Goal: Task Accomplishment & Management: Manage account settings

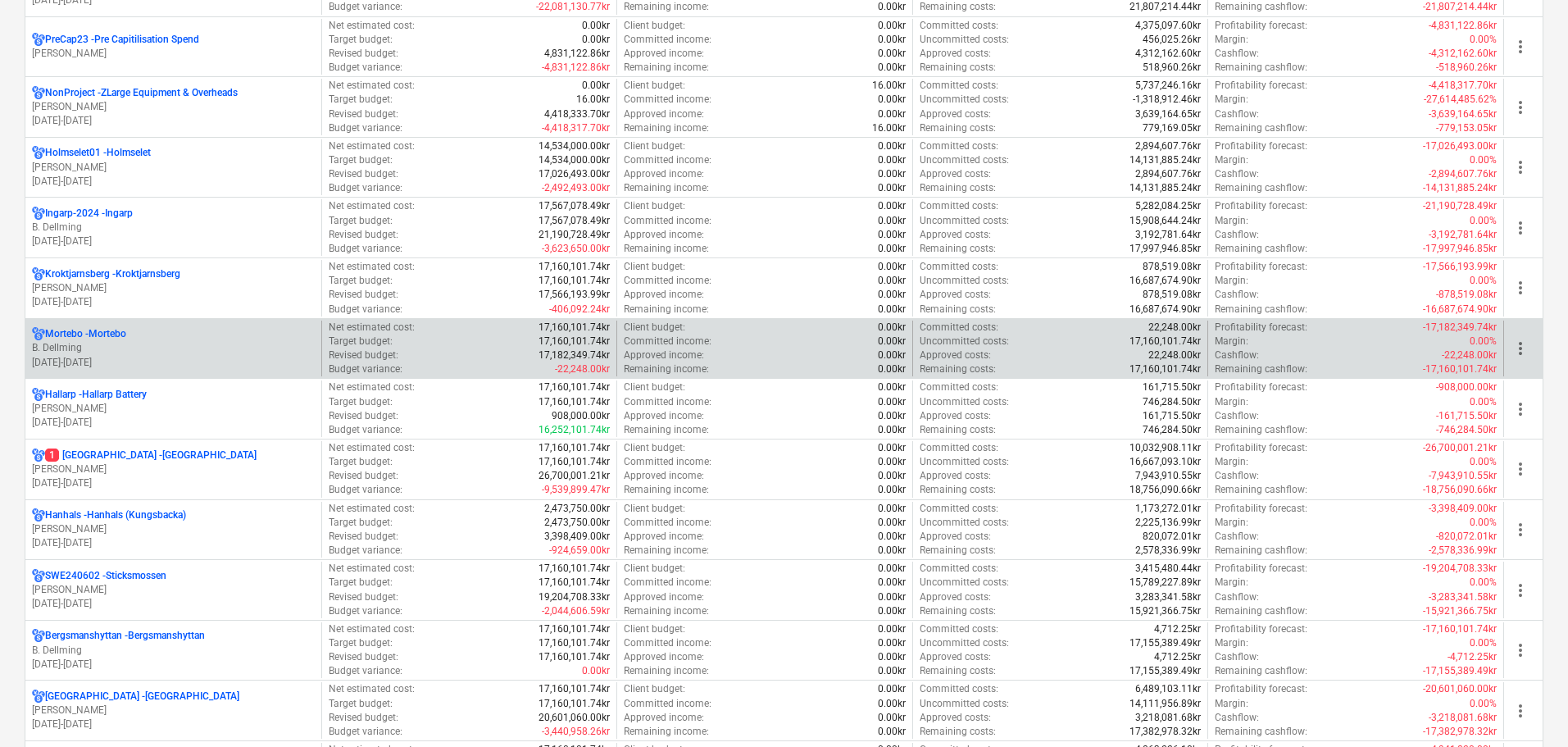
scroll to position [984, 0]
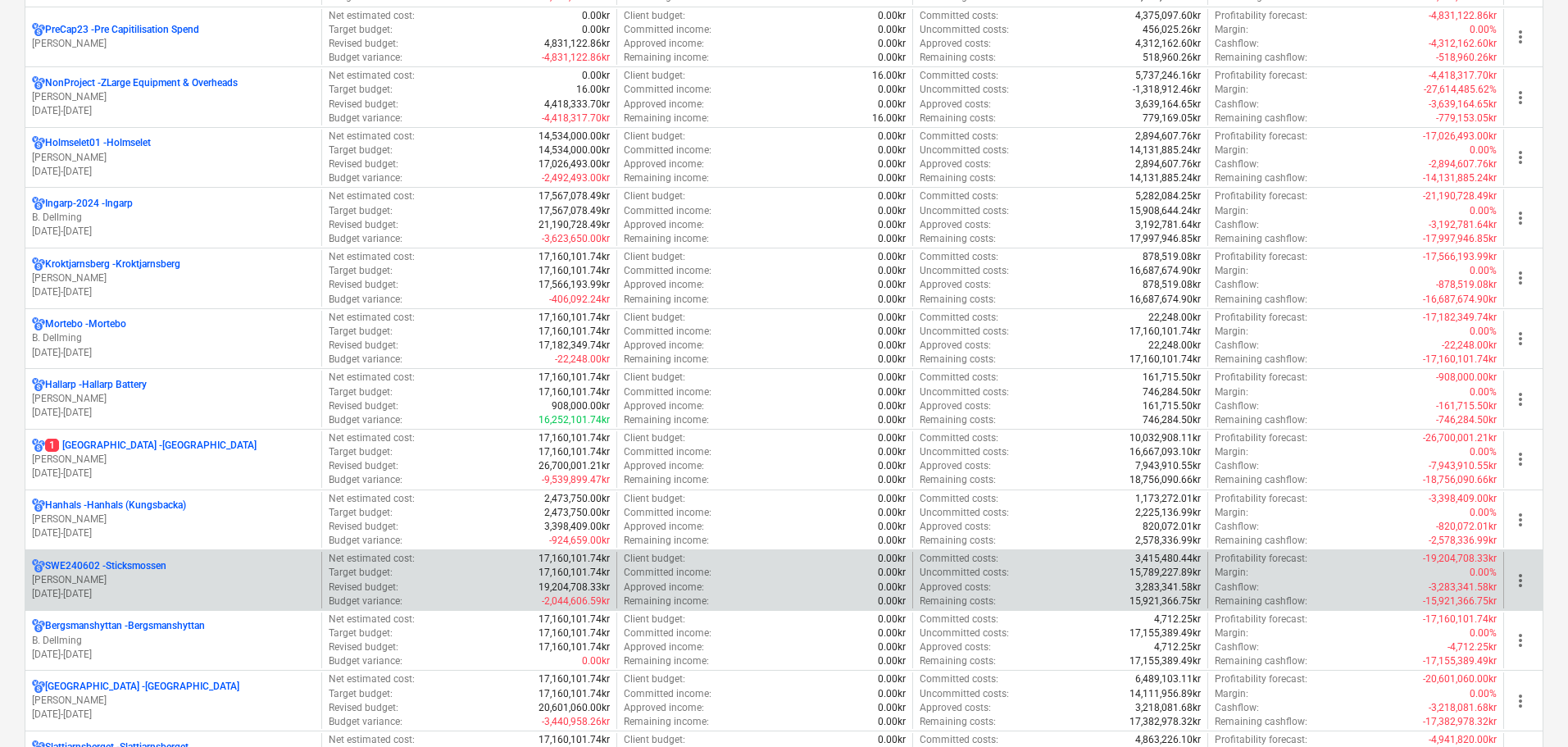
click at [154, 591] on p "[DATE] - [DATE]" at bounding box center [173, 593] width 283 height 14
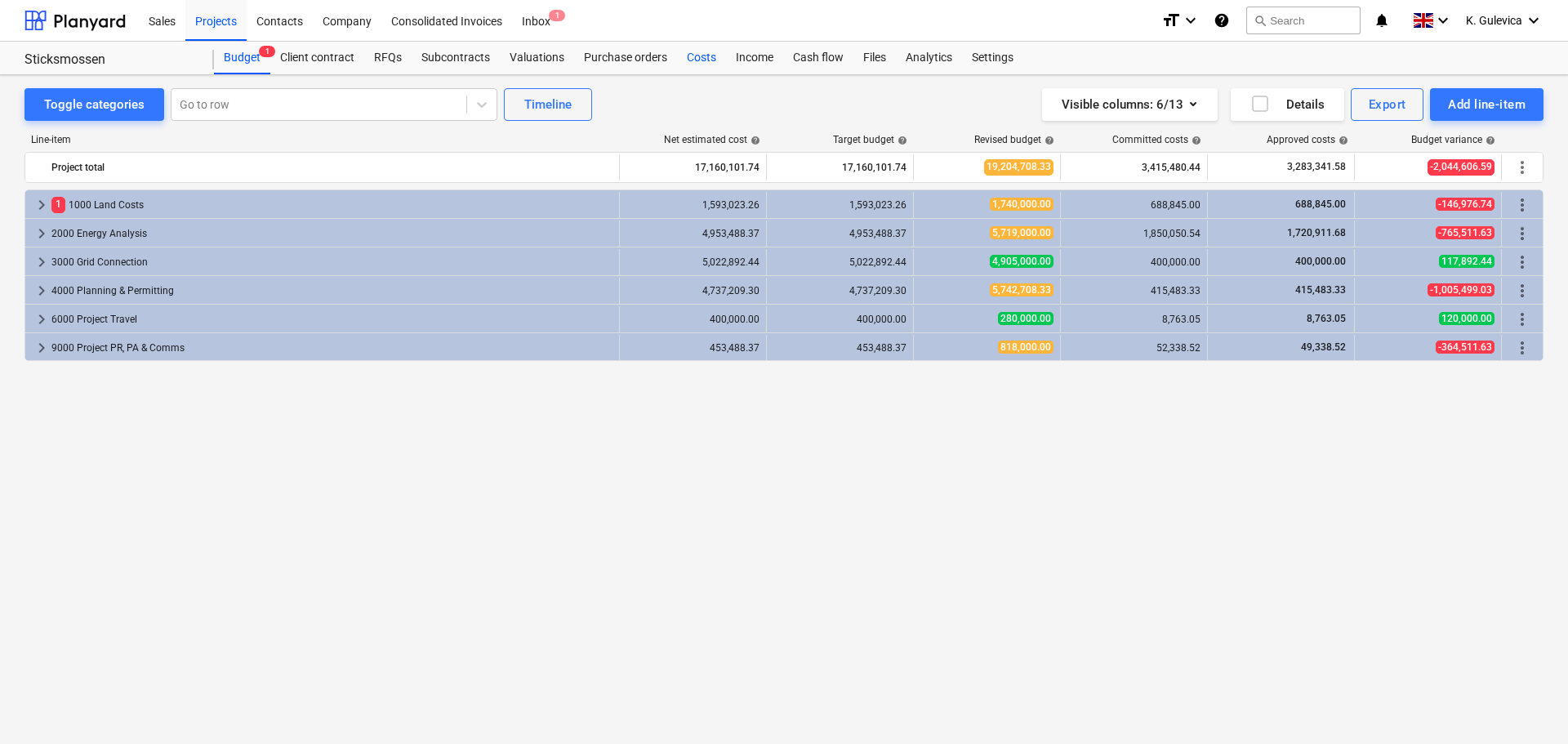
click at [693, 52] on div "Costs" at bounding box center [702, 58] width 49 height 33
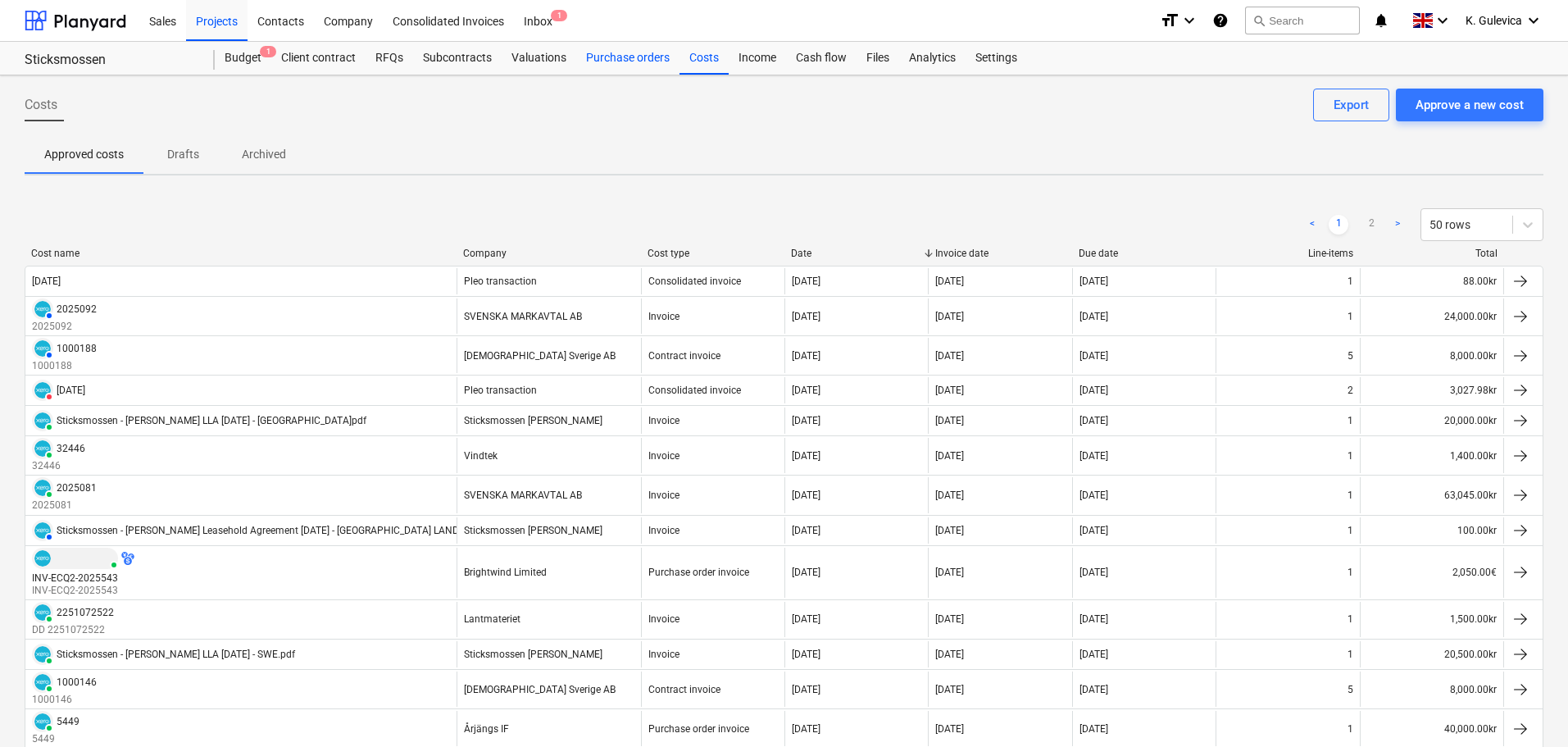
click at [618, 58] on div "Purchase orders" at bounding box center [628, 58] width 104 height 33
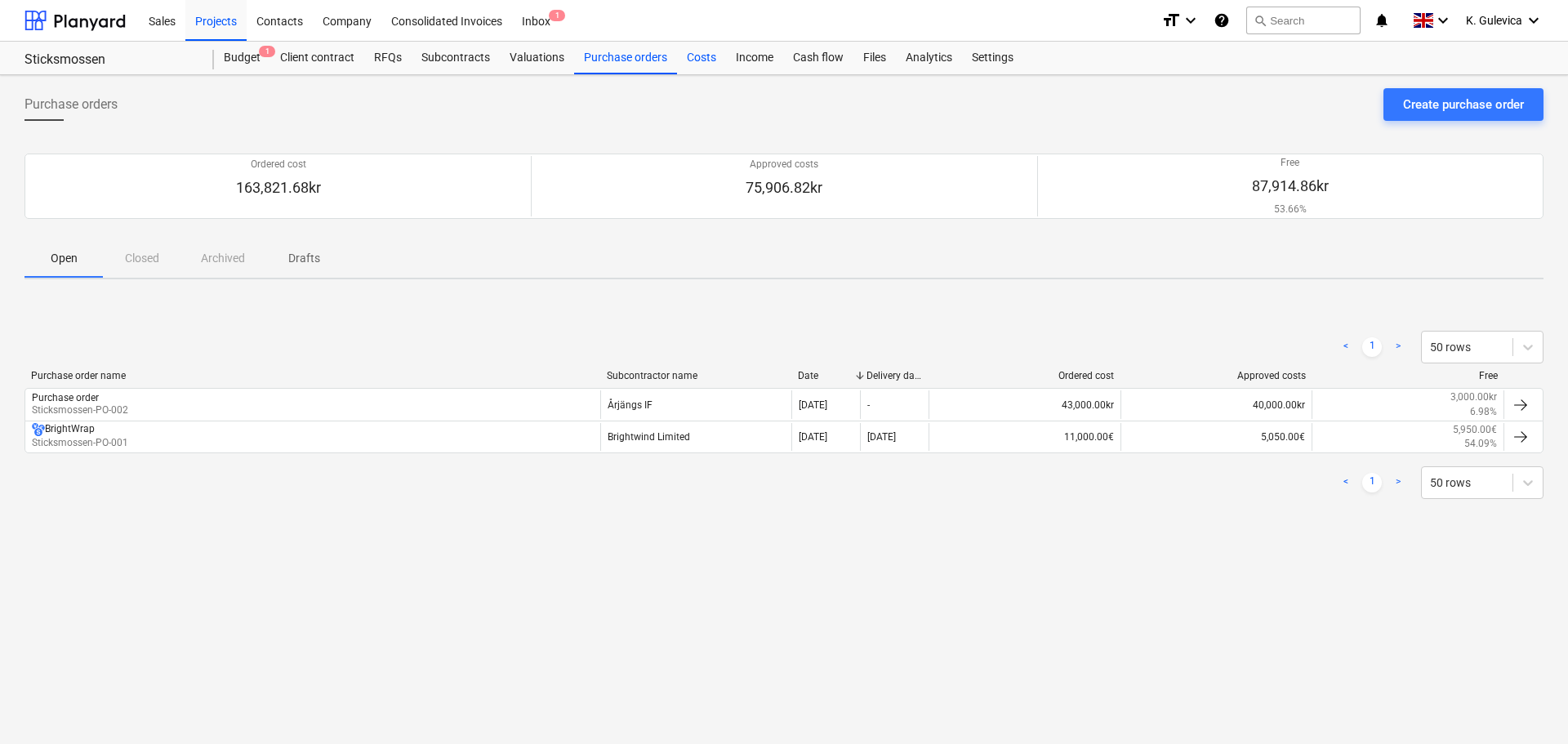
click at [692, 57] on div "Costs" at bounding box center [702, 58] width 49 height 33
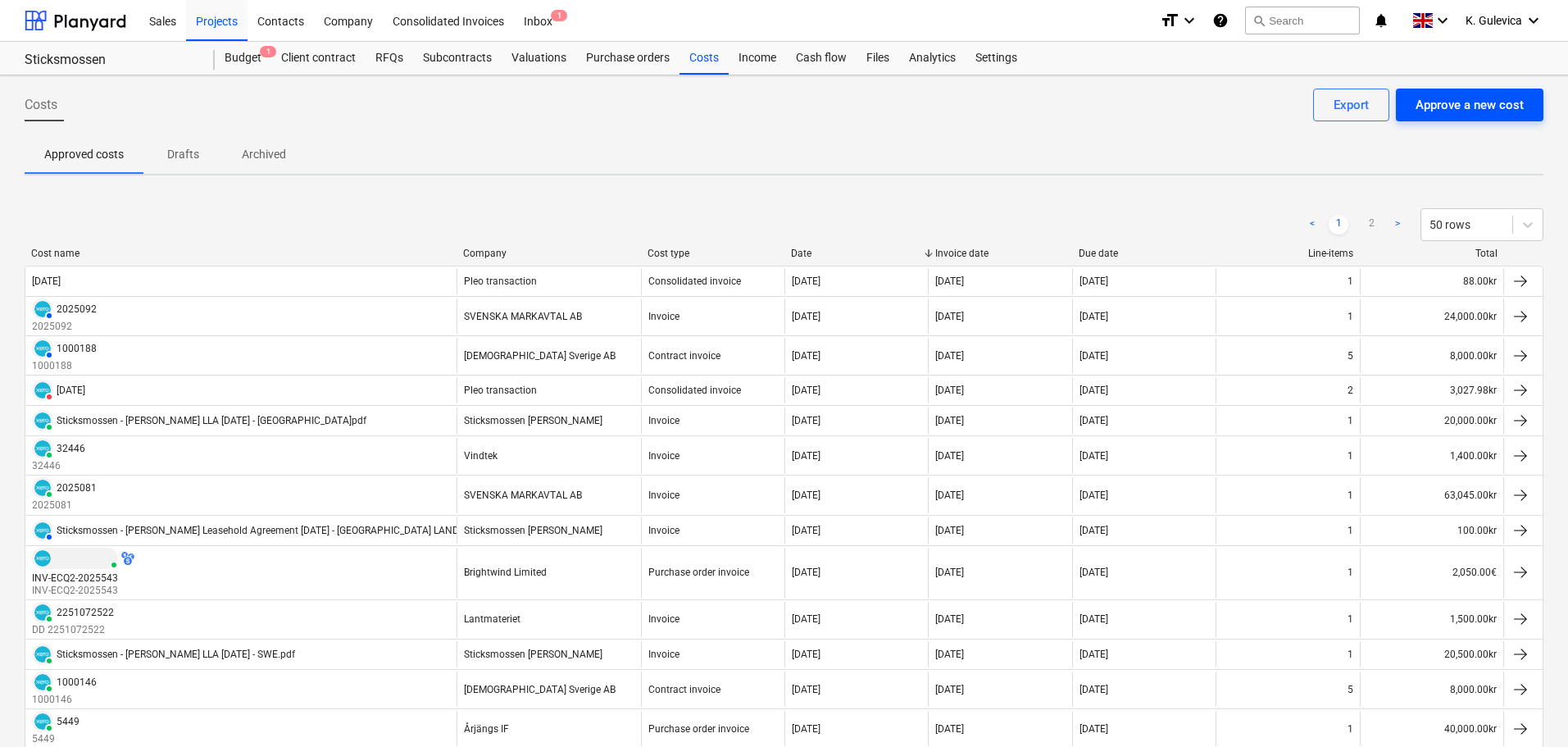
click at [1479, 116] on div "Approve a new cost" at bounding box center [1469, 105] width 108 height 21
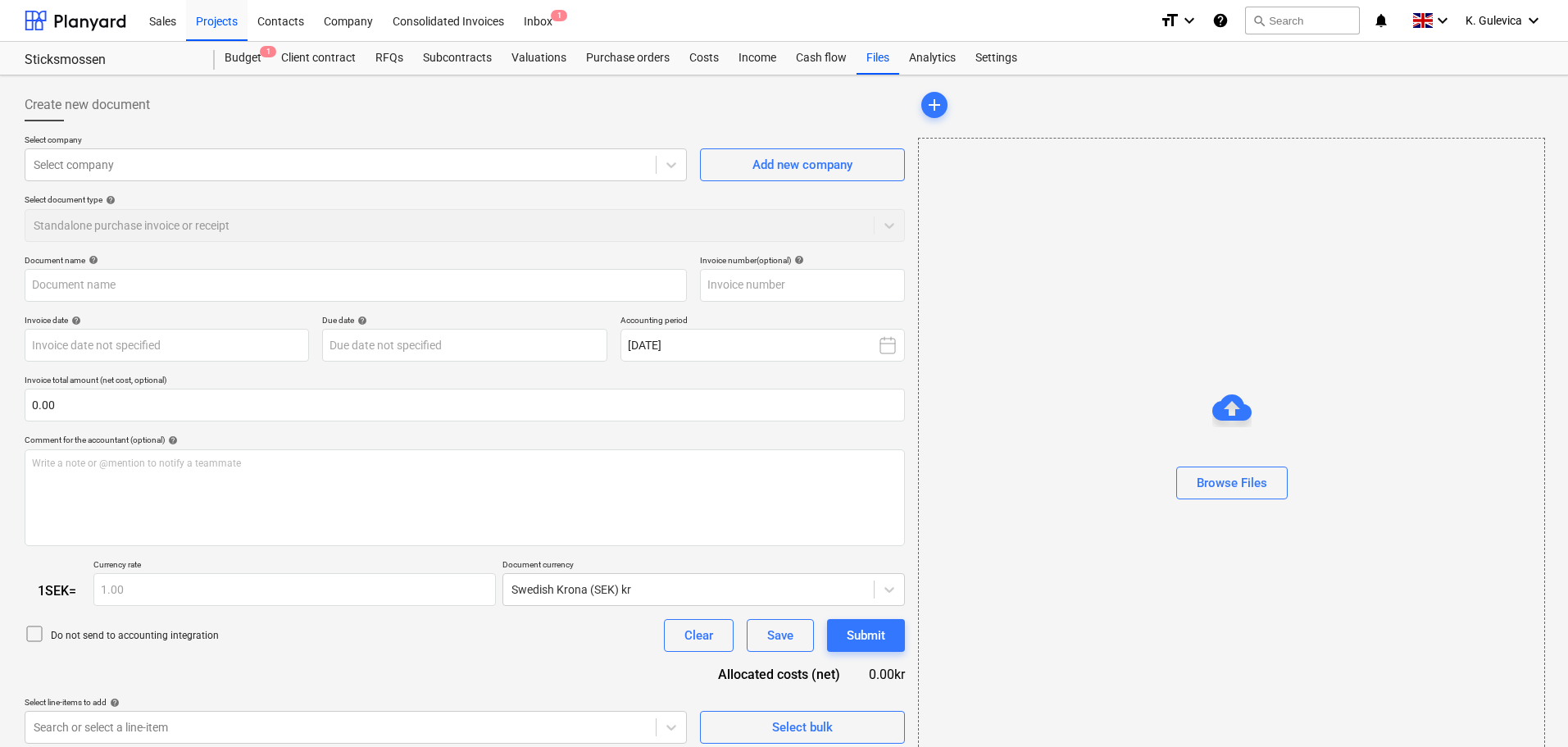
type input "Invoice INV-ECQ3-2025657 (1).pdf"
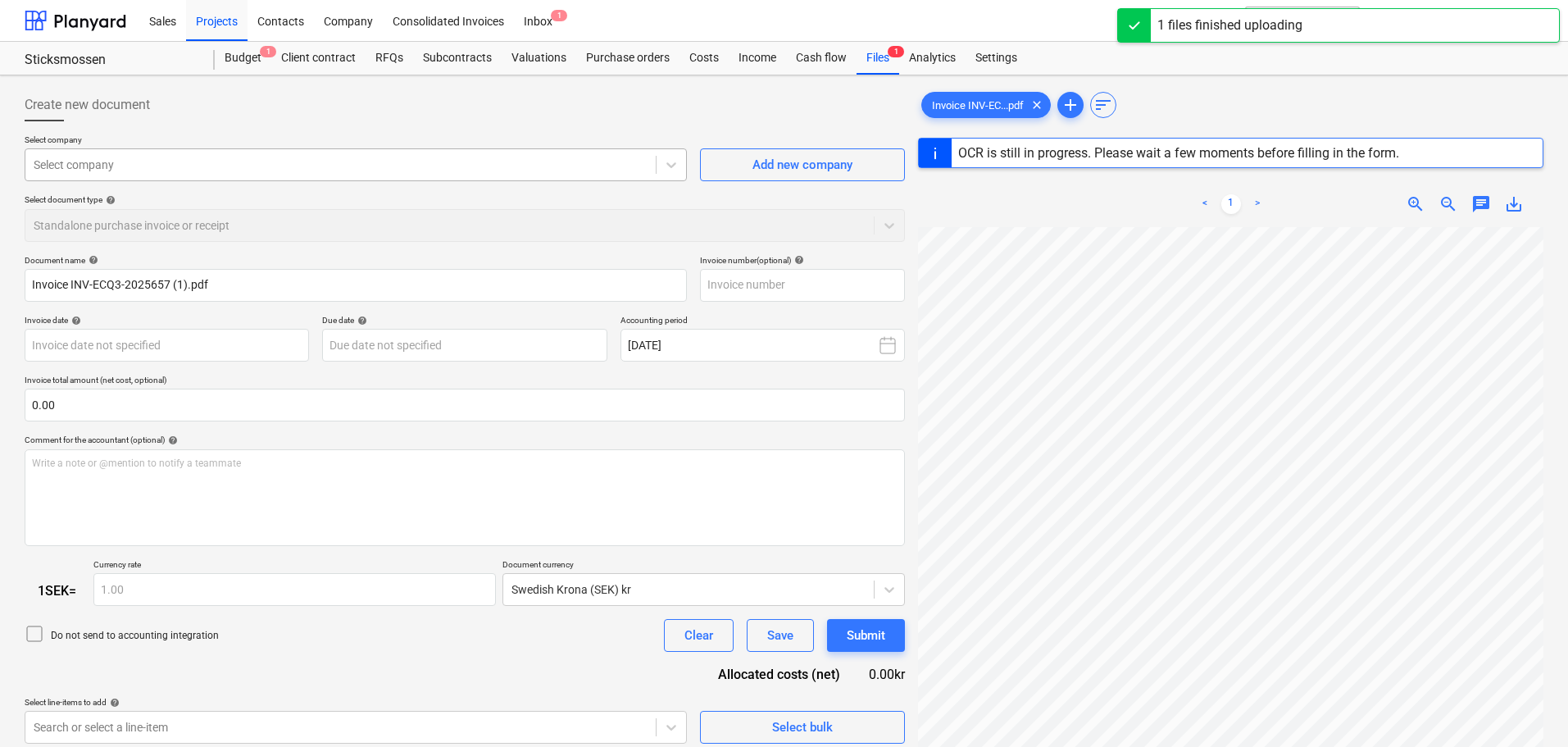
click at [164, 167] on div at bounding box center [340, 165] width 614 height 16
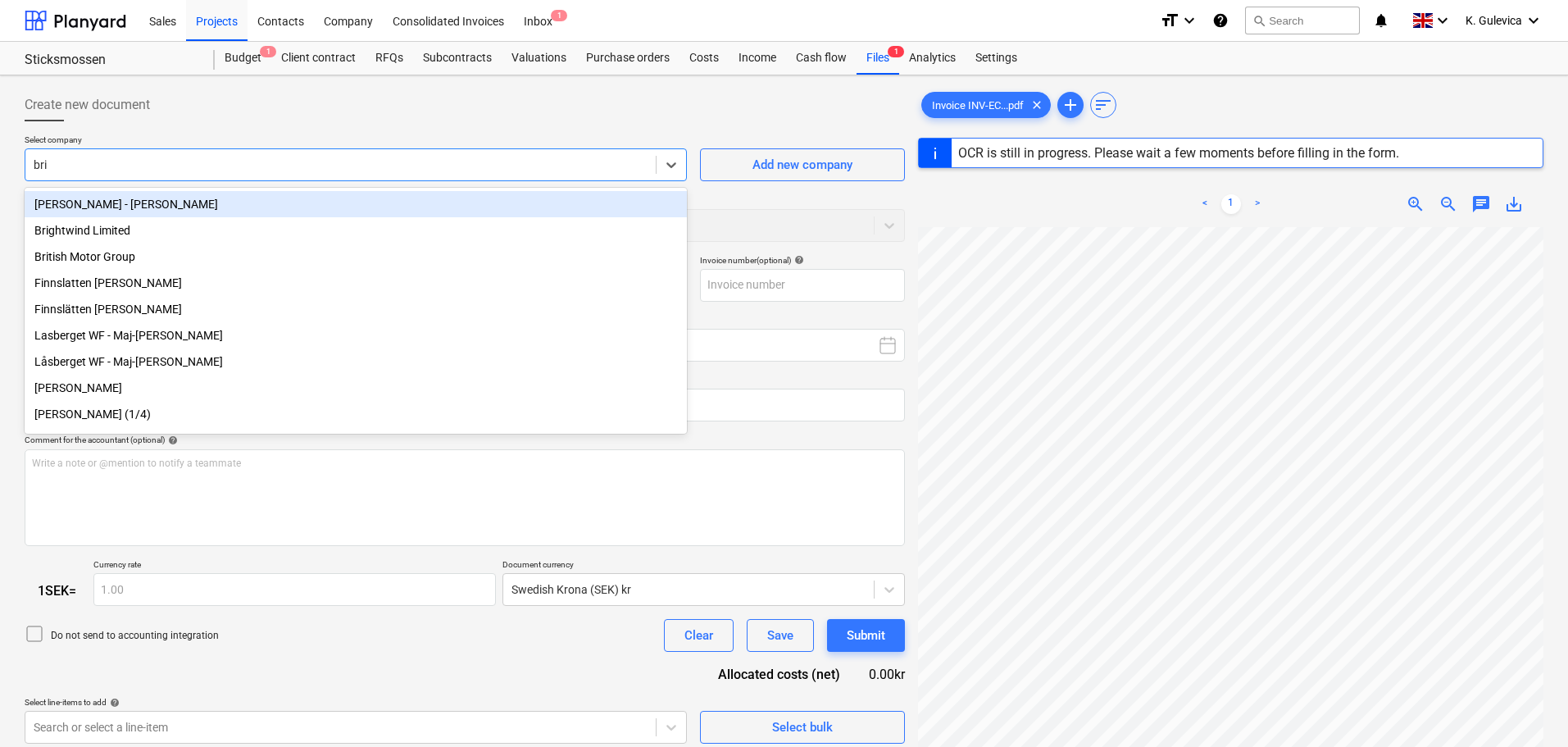
type input "brig"
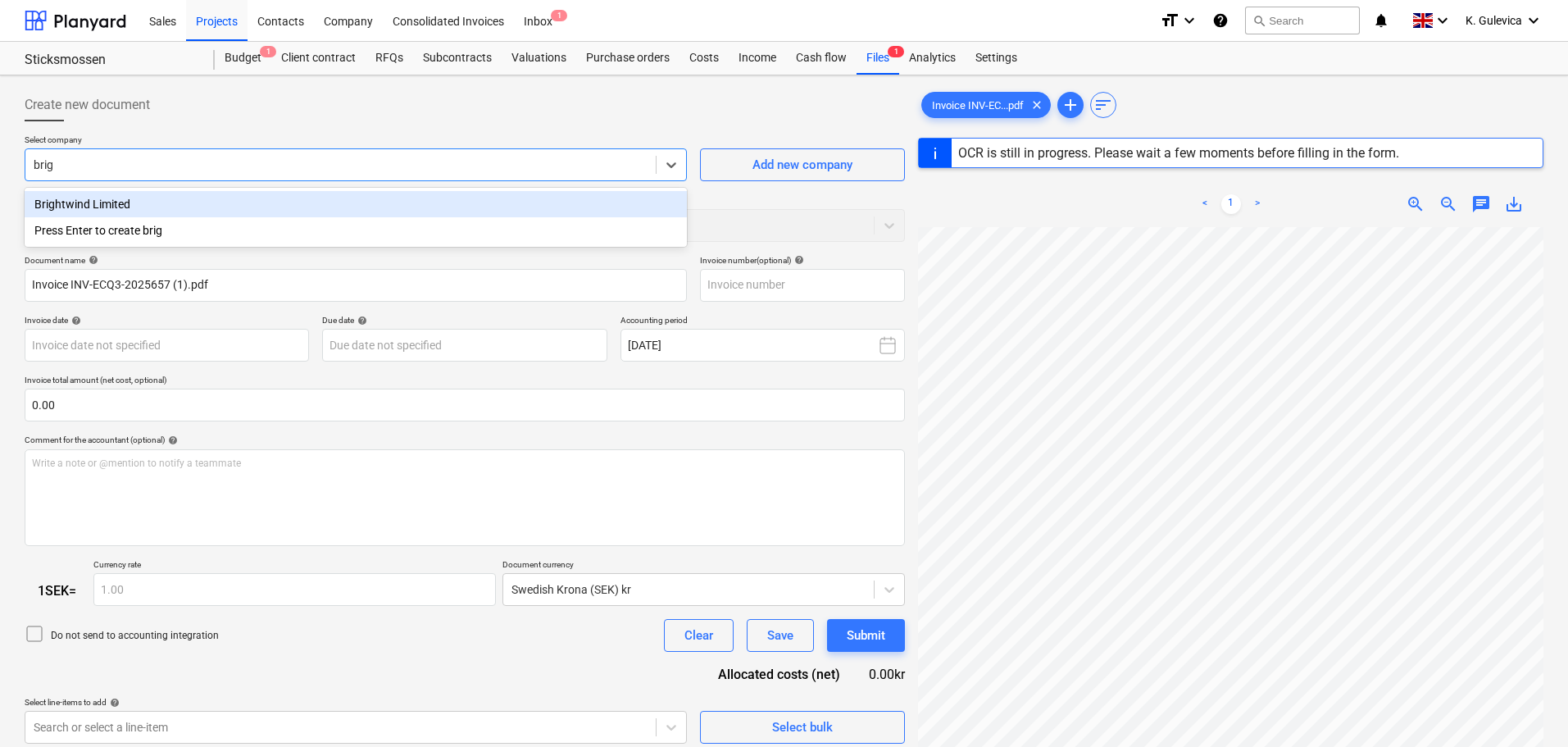
type input "INV-ECQ3-2025657"
type input "[DATE]"
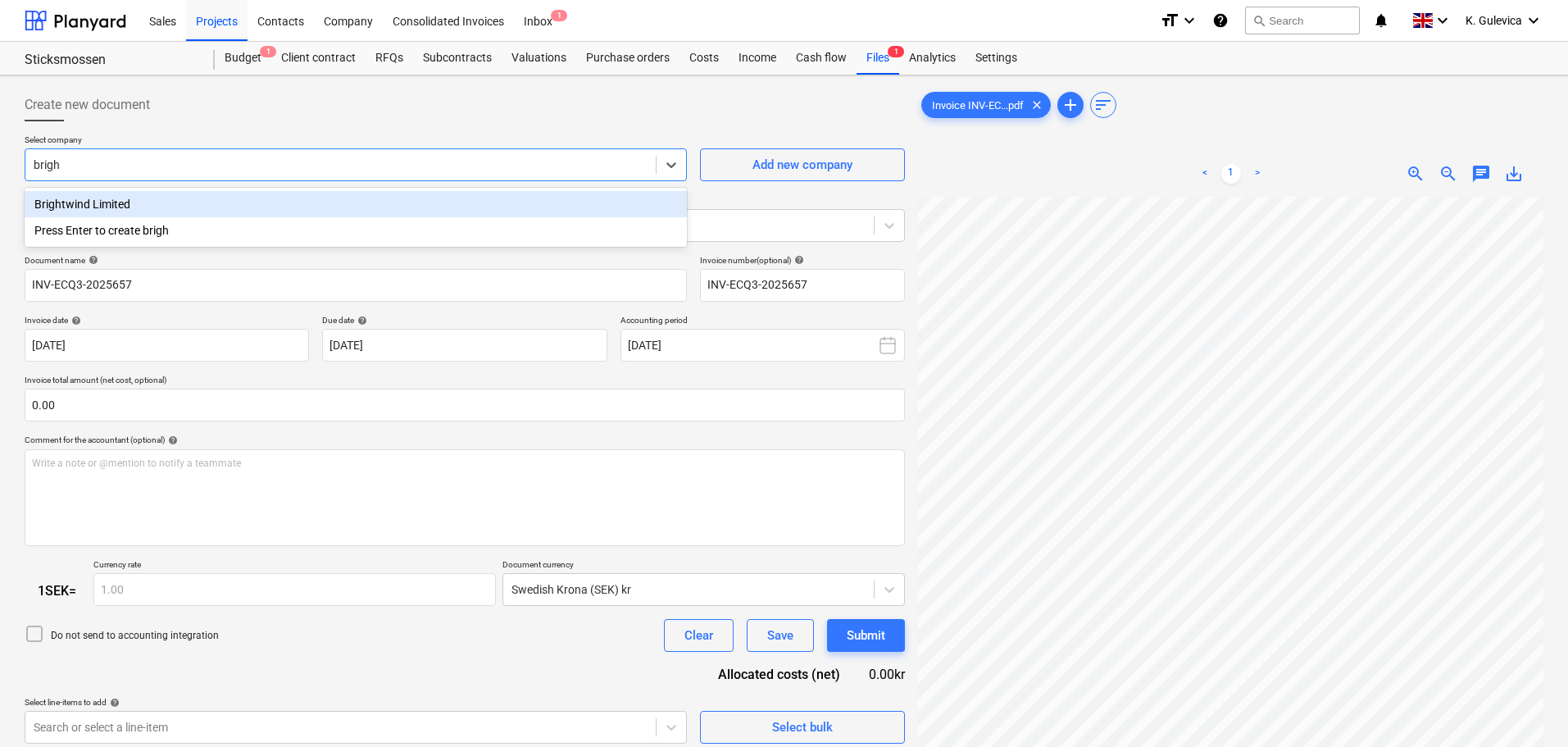
type input "bright"
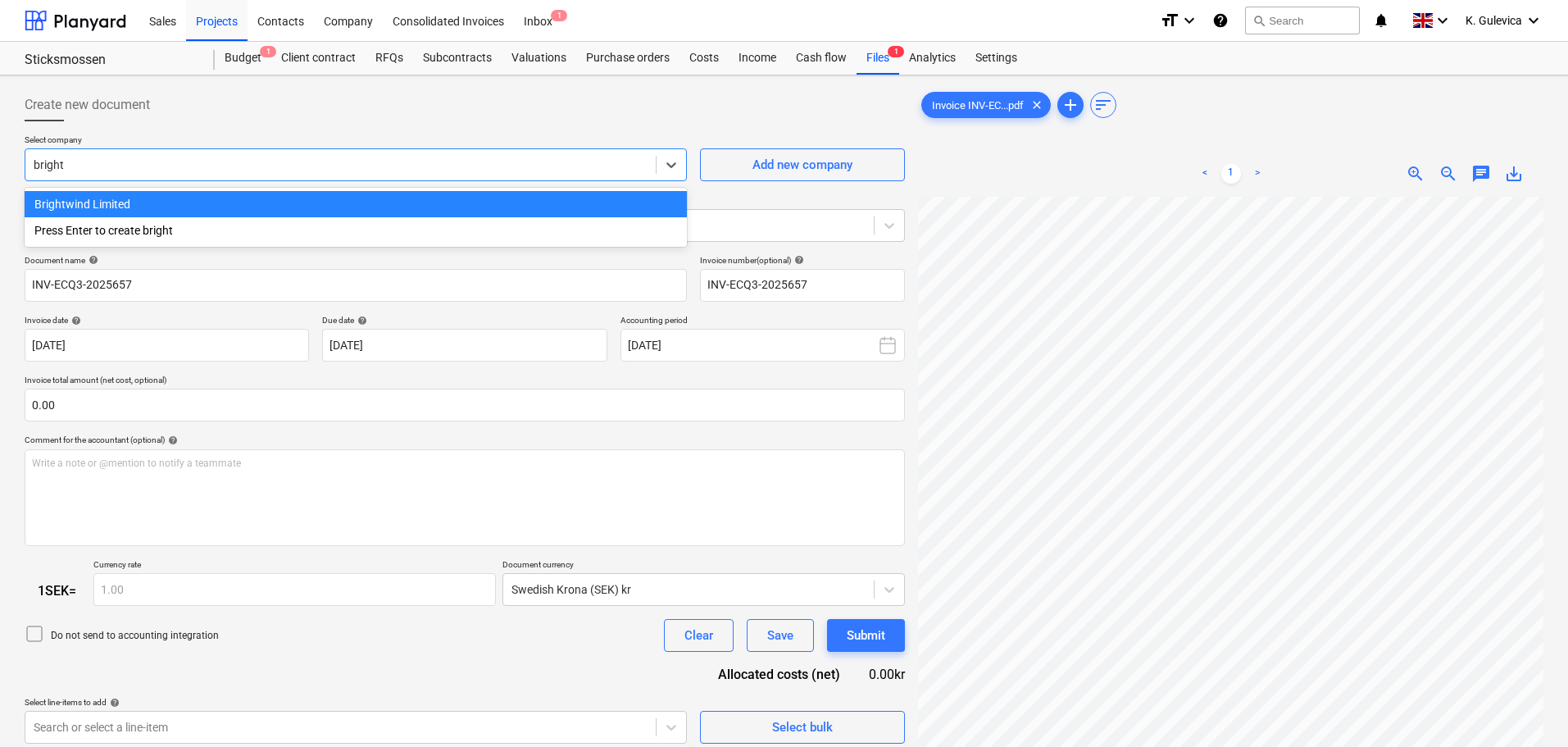
click at [165, 197] on div "Brightwind Limited" at bounding box center [356, 204] width 662 height 26
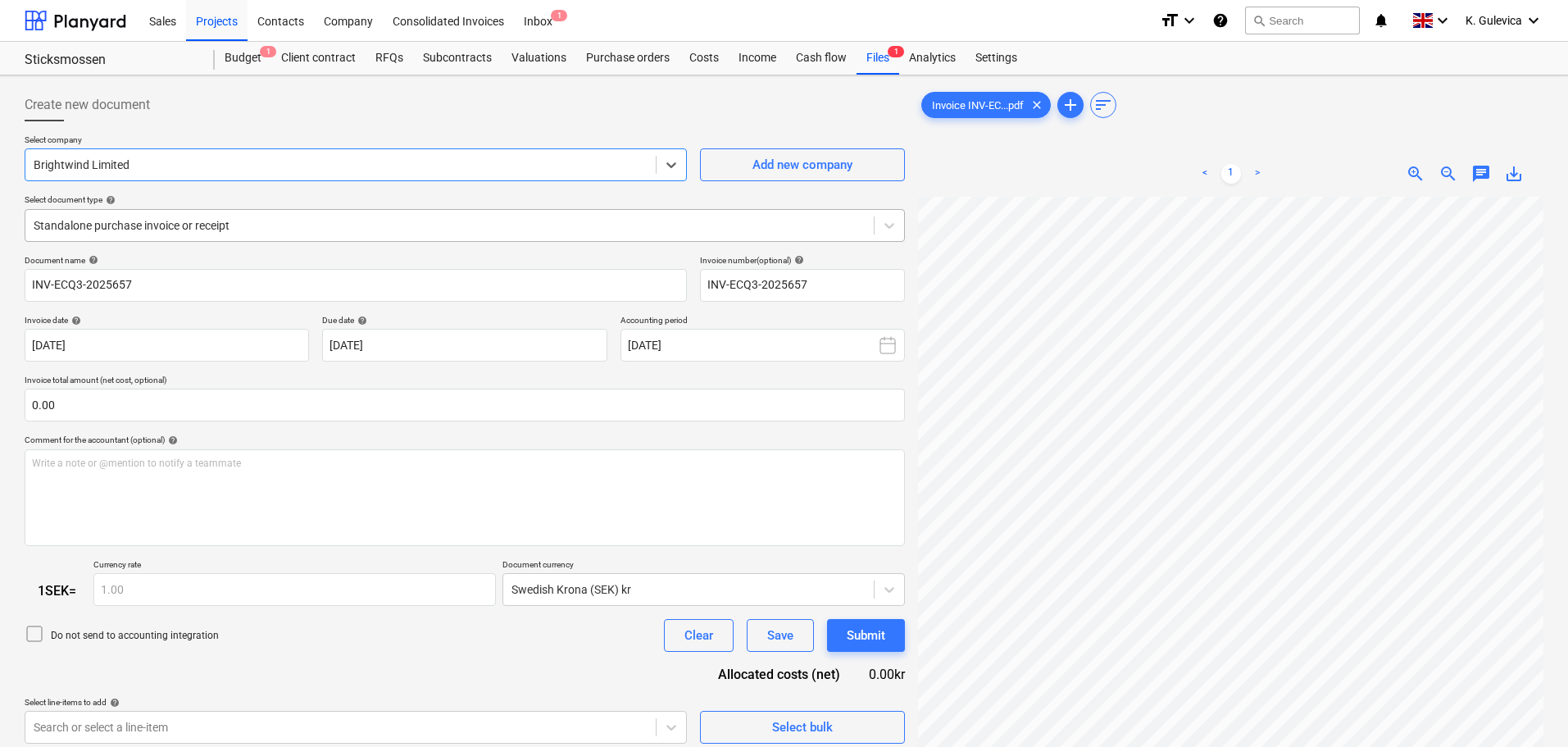
click at [294, 228] on div at bounding box center [449, 226] width 832 height 16
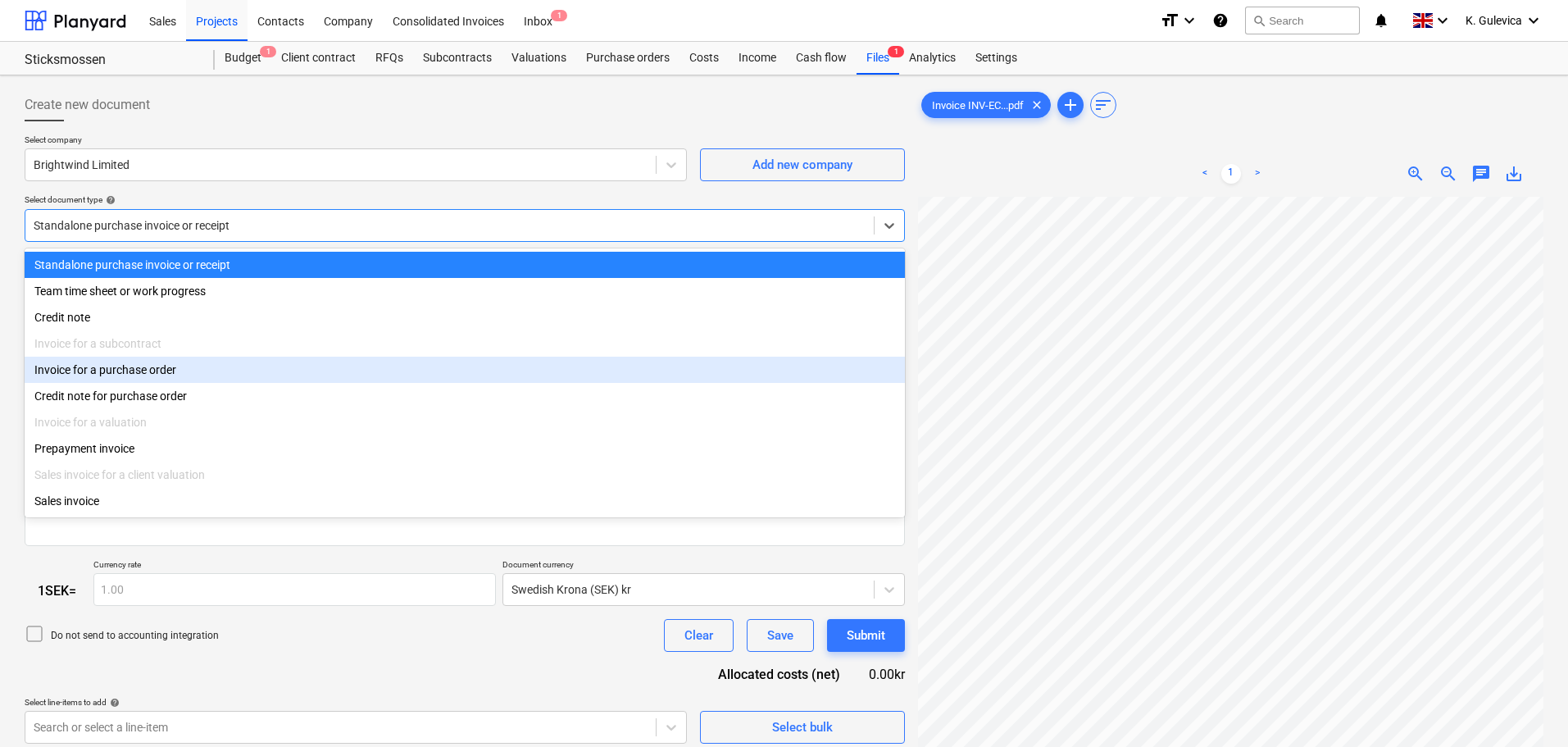
click at [163, 374] on div "Invoice for a purchase order" at bounding box center [465, 369] width 880 height 26
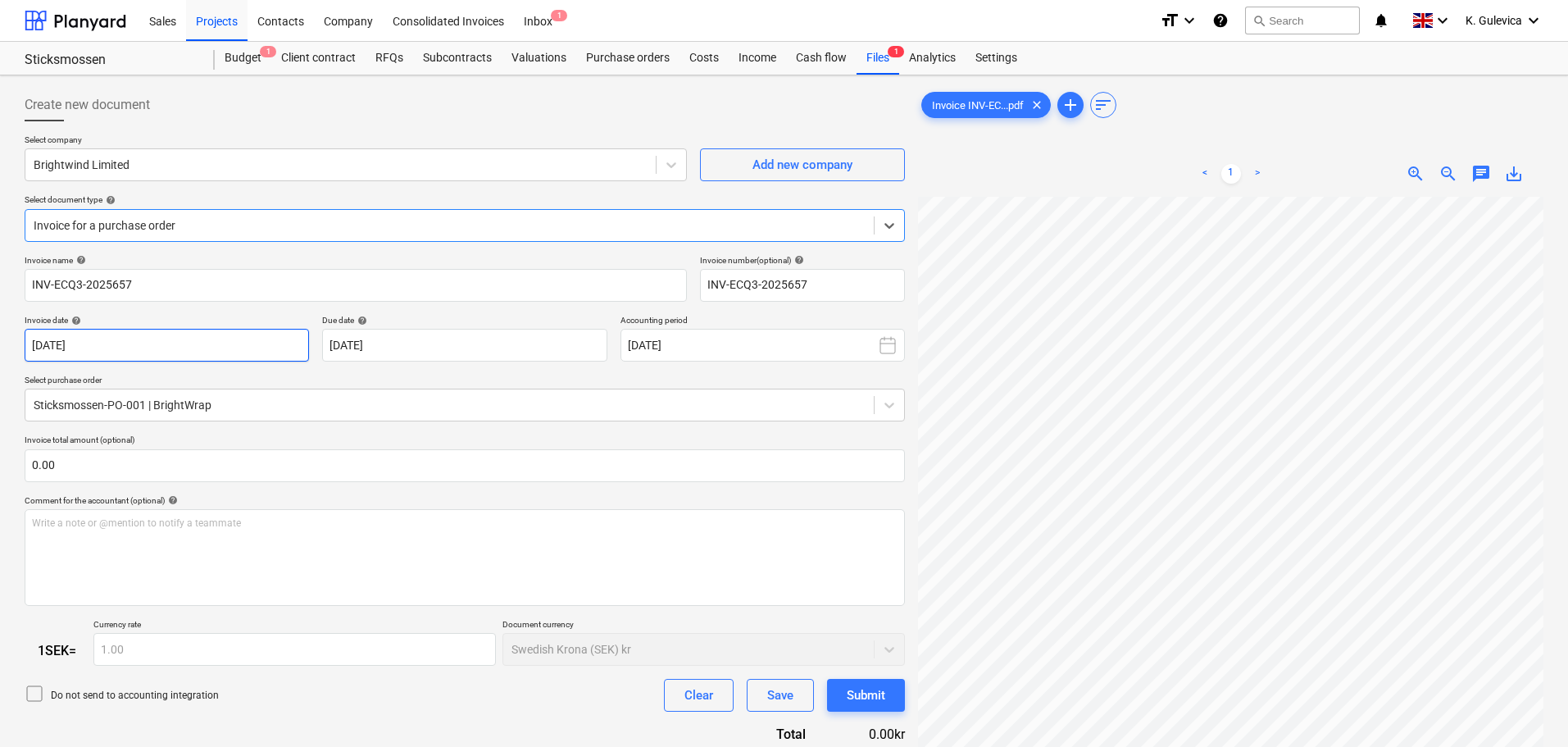
click at [187, 341] on body "Sales Projects Contacts Company Consolidated Invoices Inbox 1 format_size keybo…" at bounding box center [784, 373] width 1568 height 747
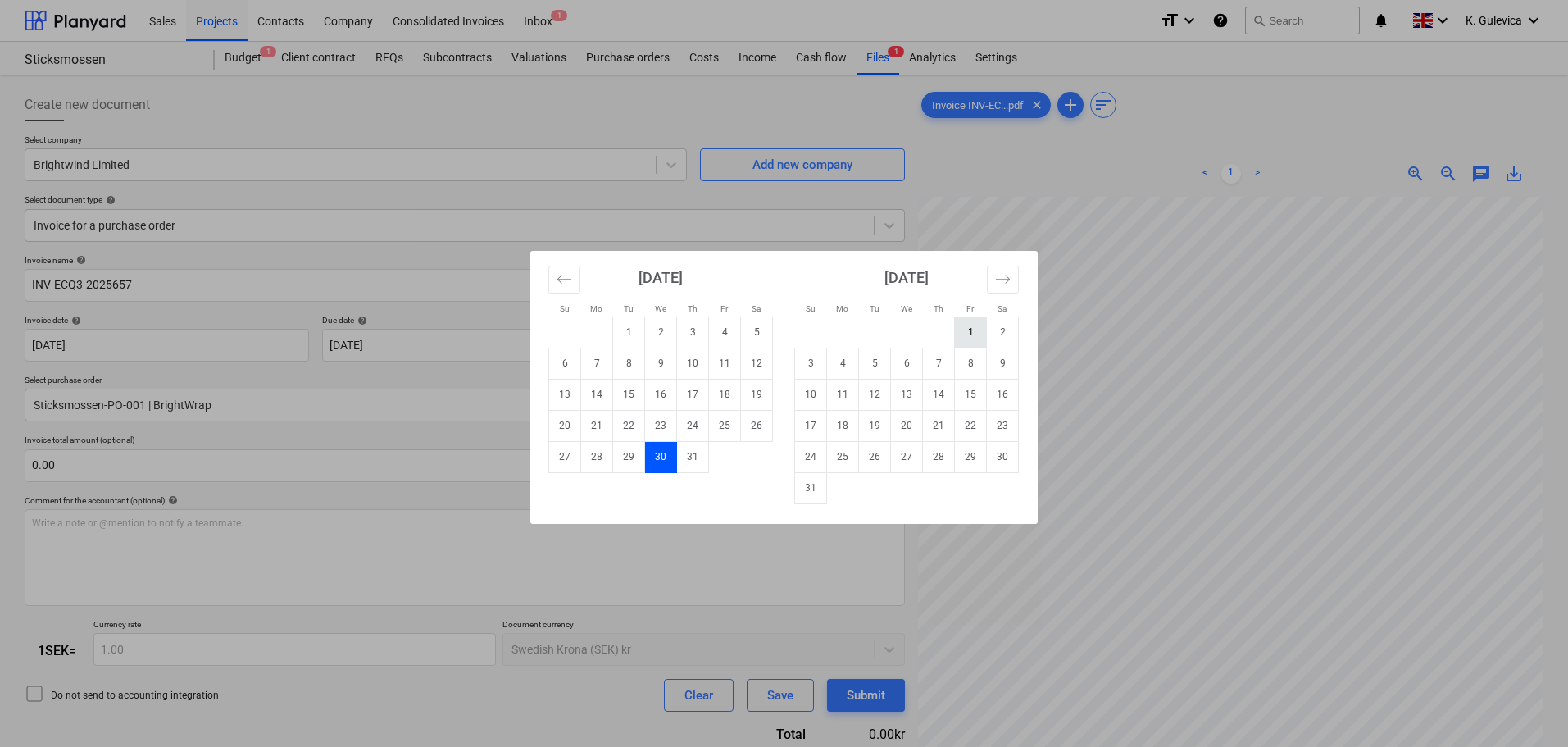
click at [971, 333] on td "1" at bounding box center [970, 332] width 32 height 31
type input "[DATE]"
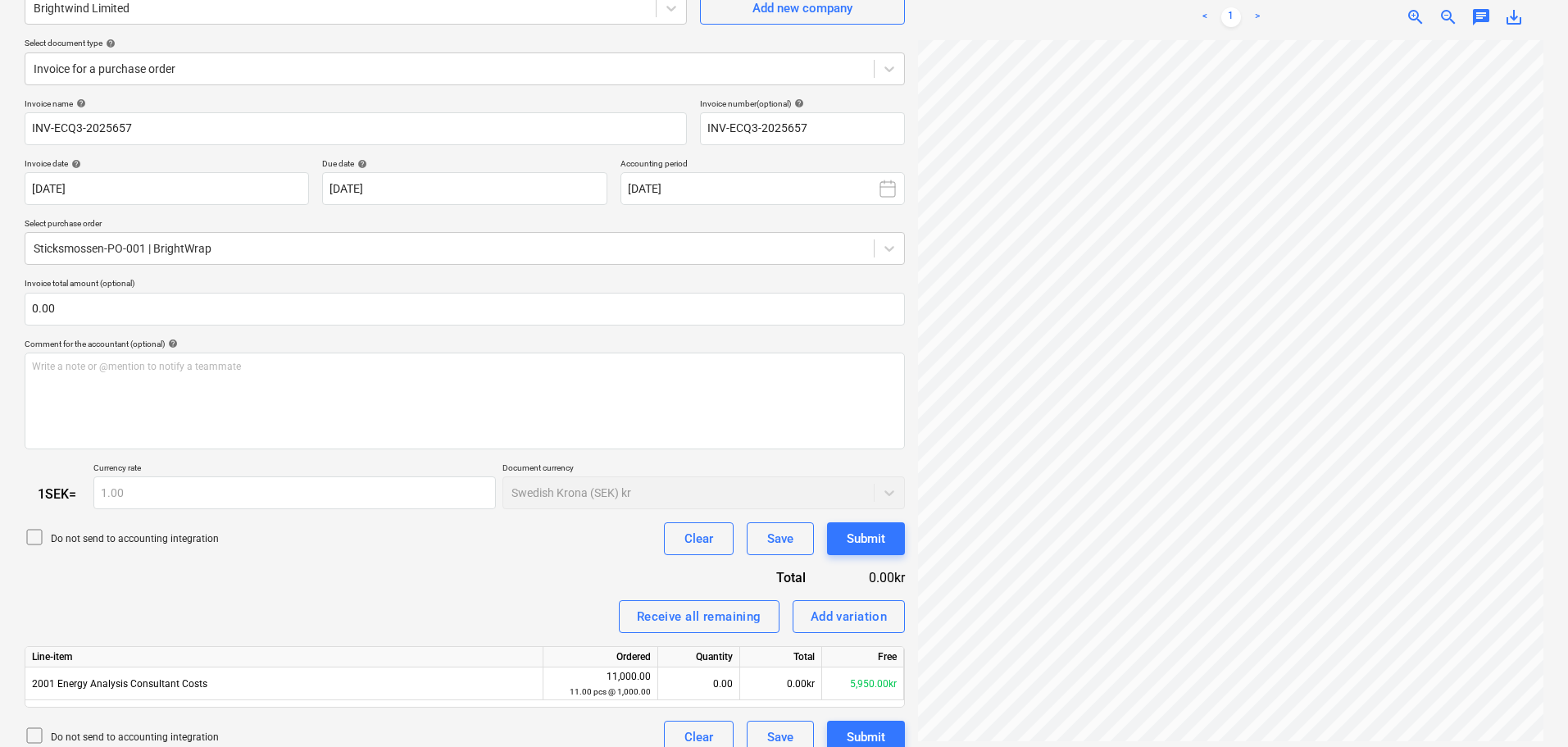
scroll to position [177, 0]
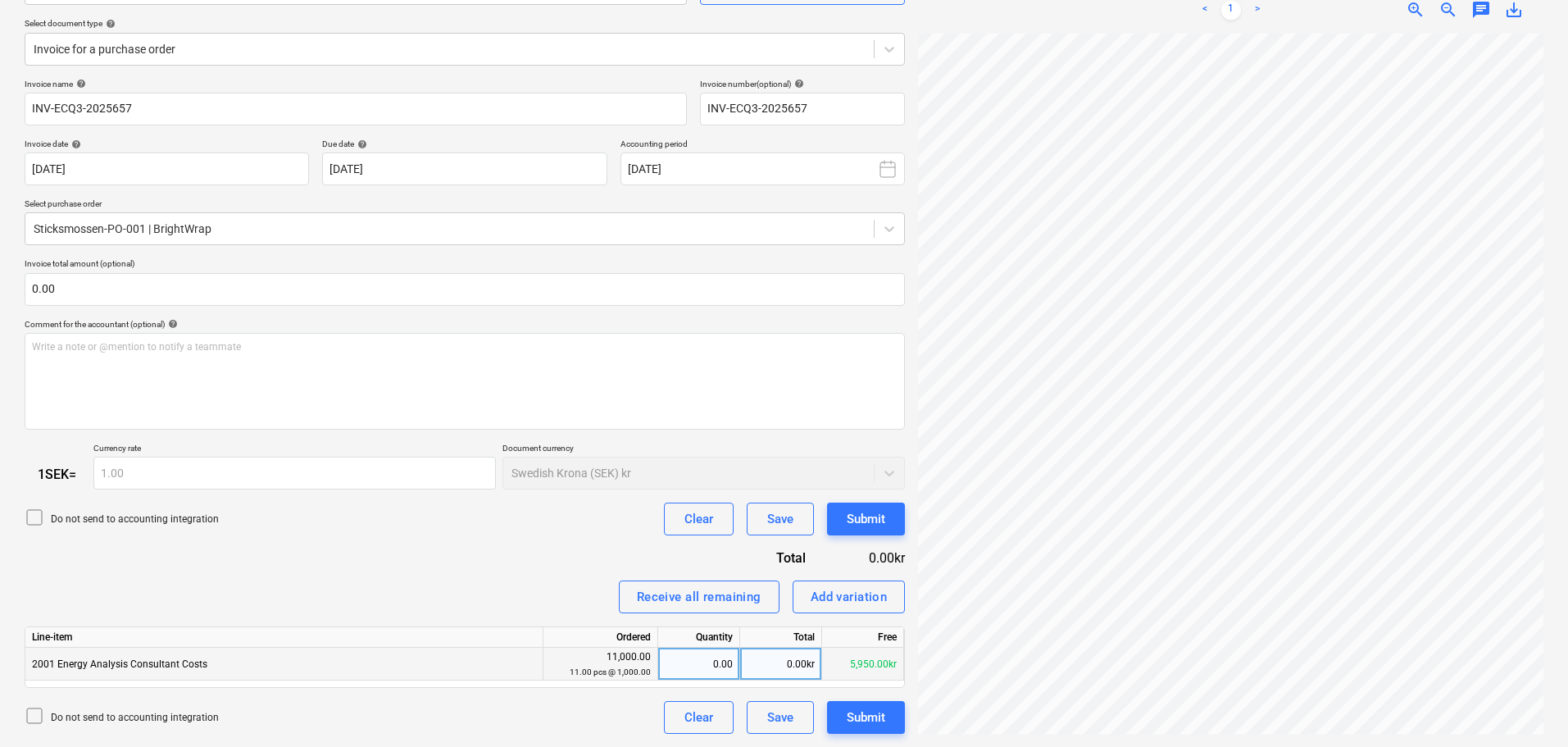
click at [716, 665] on div "0.00" at bounding box center [699, 664] width 68 height 33
click at [783, 666] on div "0.00kr" at bounding box center [781, 664] width 82 height 33
type input "1525"
click at [866, 722] on div "Submit" at bounding box center [866, 717] width 38 height 21
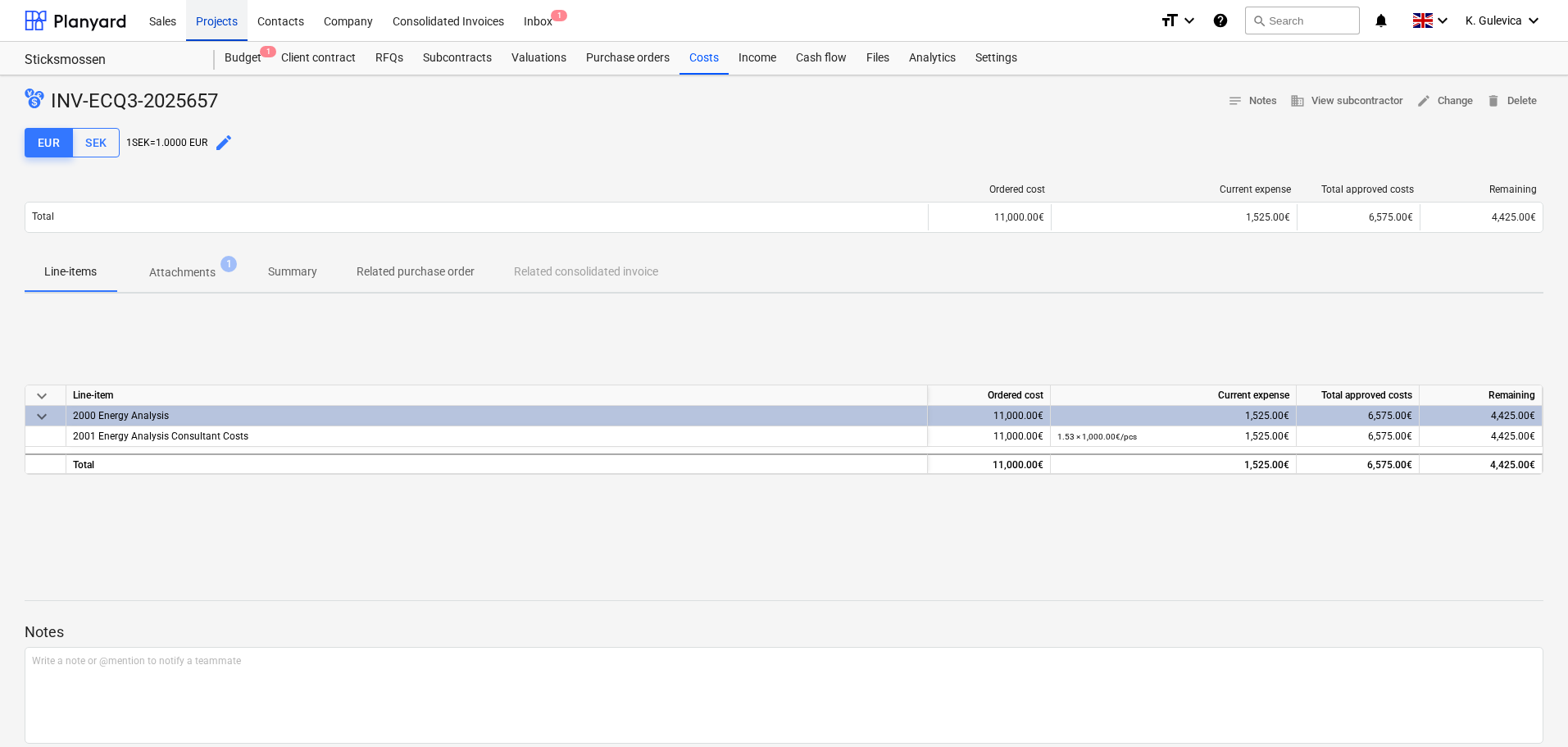
click at [211, 20] on div "Projects" at bounding box center [217, 20] width 62 height 42
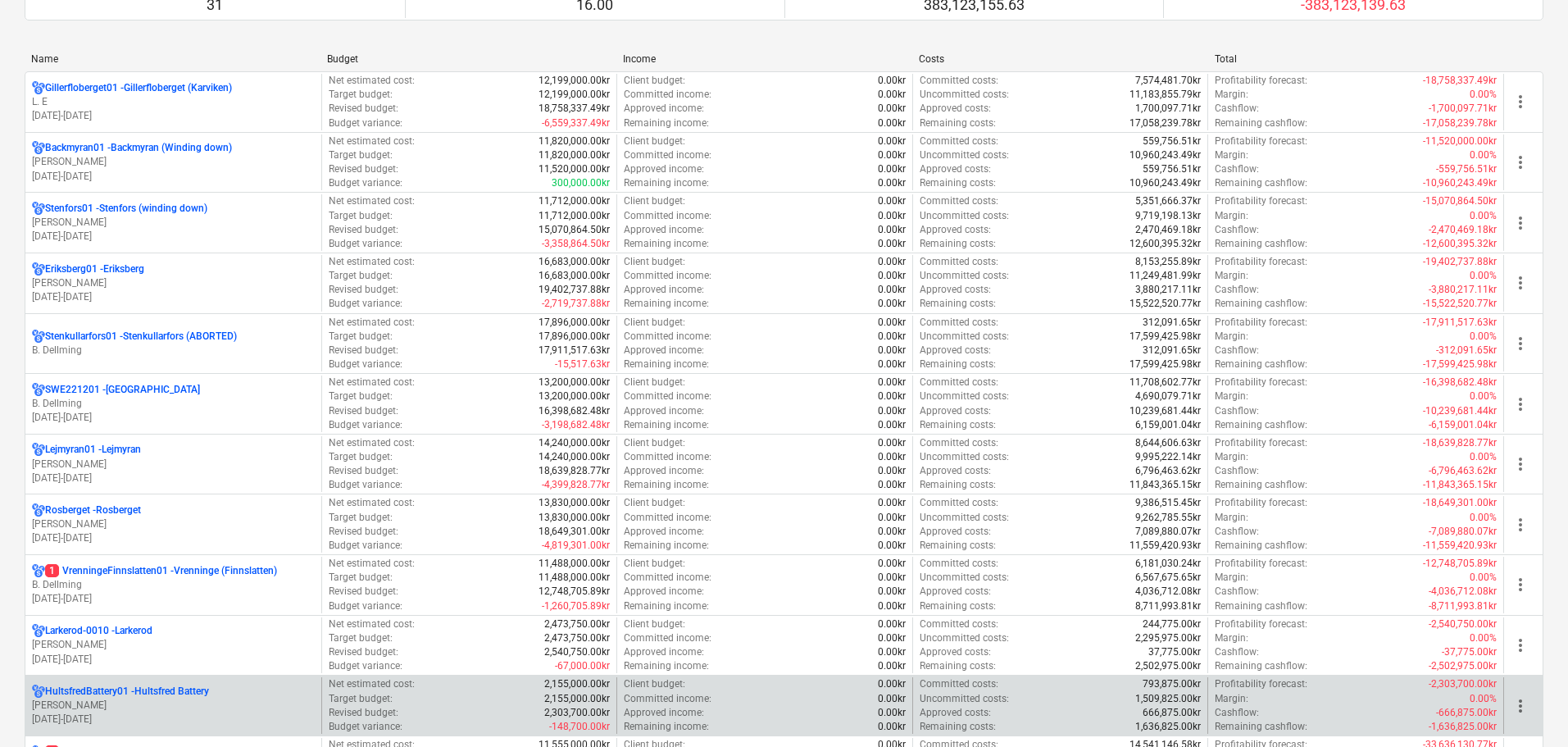
scroll to position [492, 0]
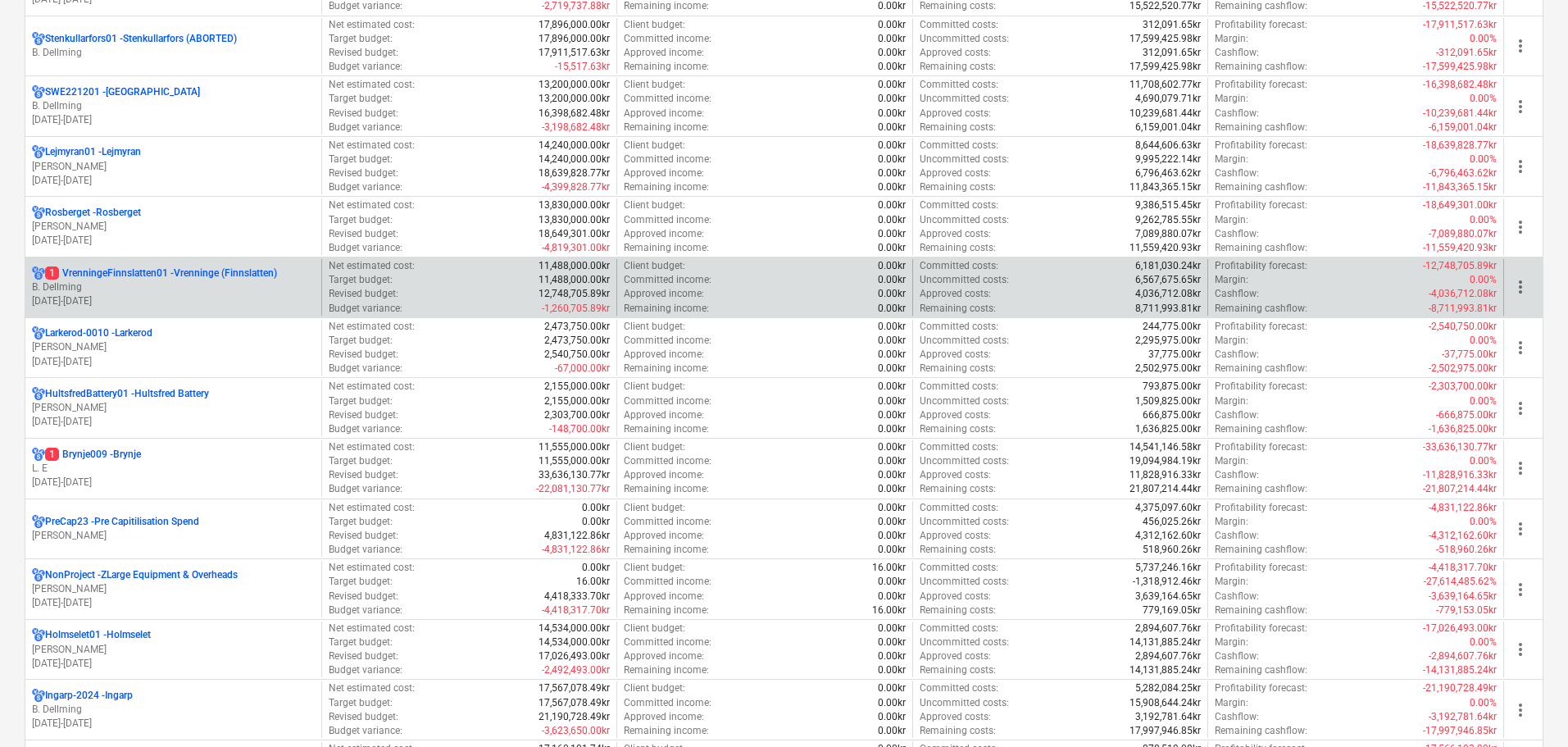
click at [143, 288] on p "B. Dellming" at bounding box center [173, 287] width 283 height 14
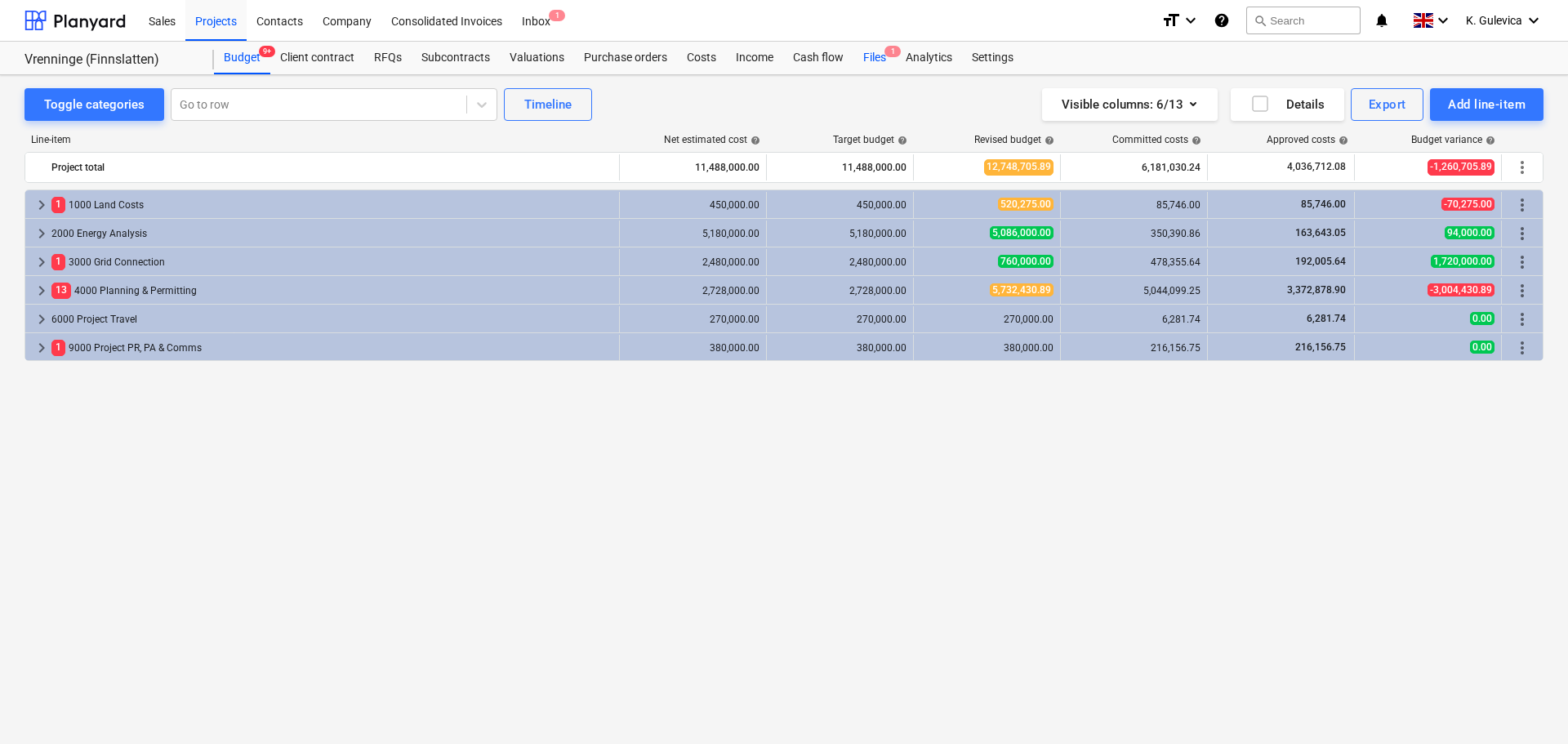
click at [878, 57] on div "Files 1" at bounding box center [875, 58] width 43 height 33
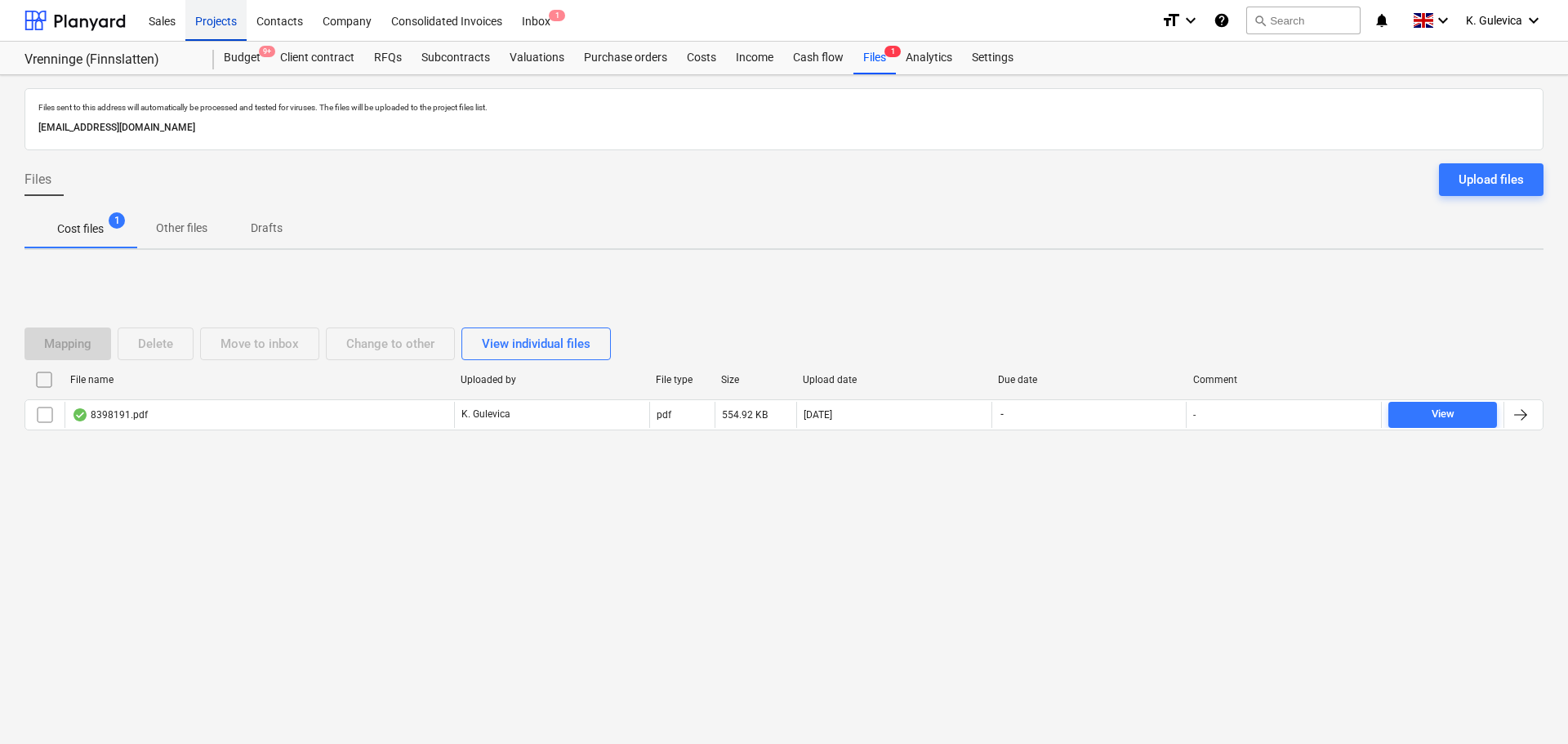
click at [207, 23] on div "Projects" at bounding box center [217, 20] width 62 height 42
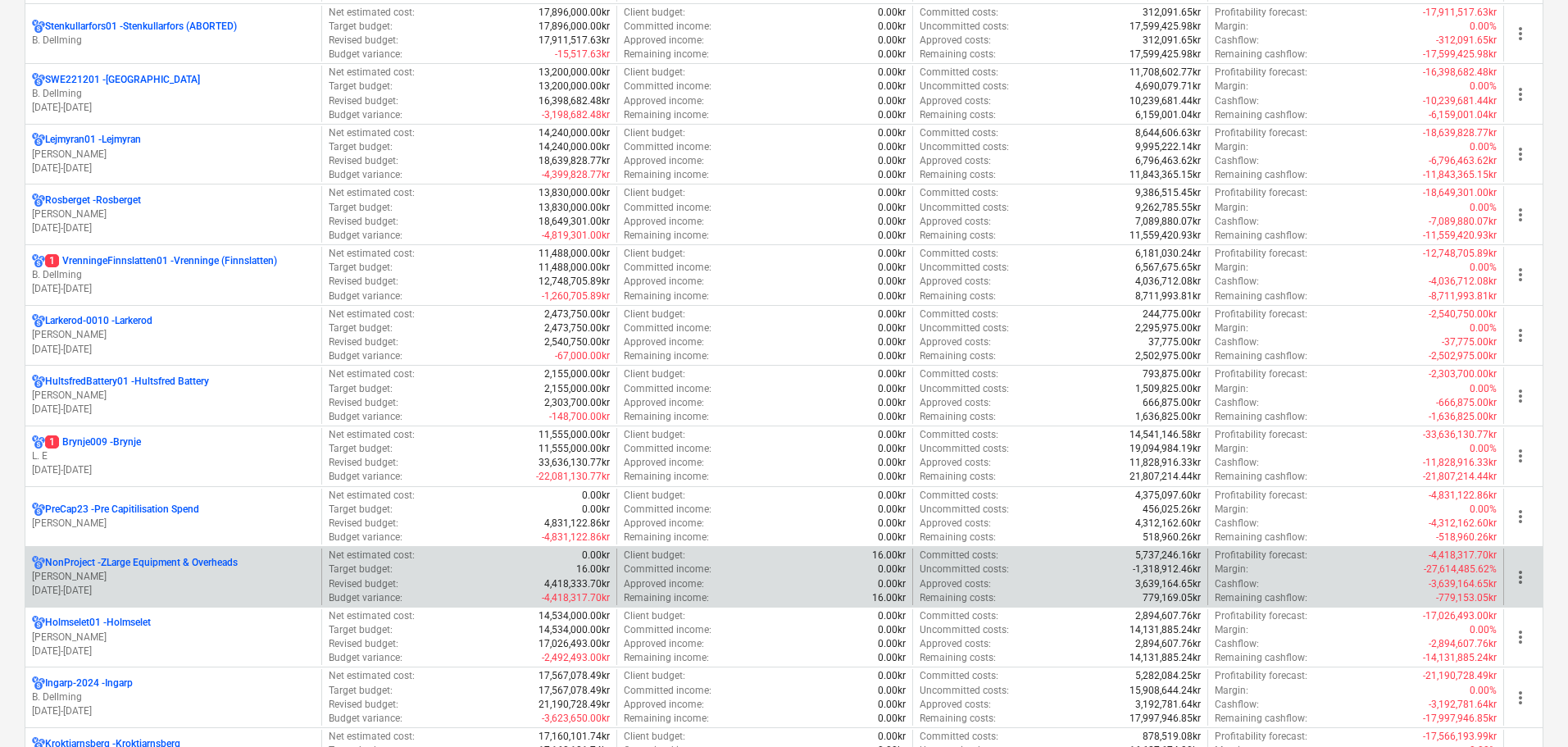
scroll to position [656, 0]
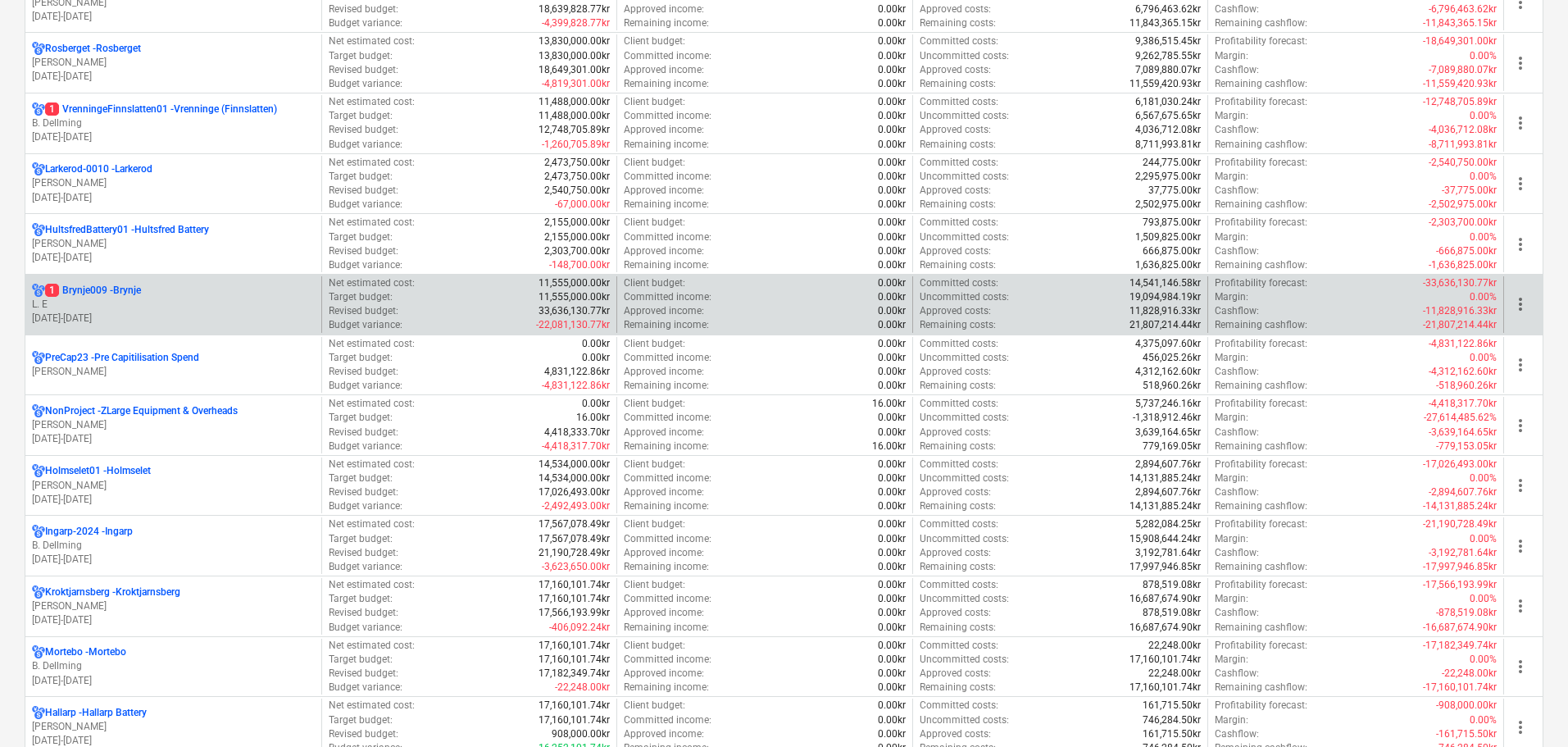
click at [189, 314] on p "[DATE] - [DATE]" at bounding box center [173, 318] width 283 height 14
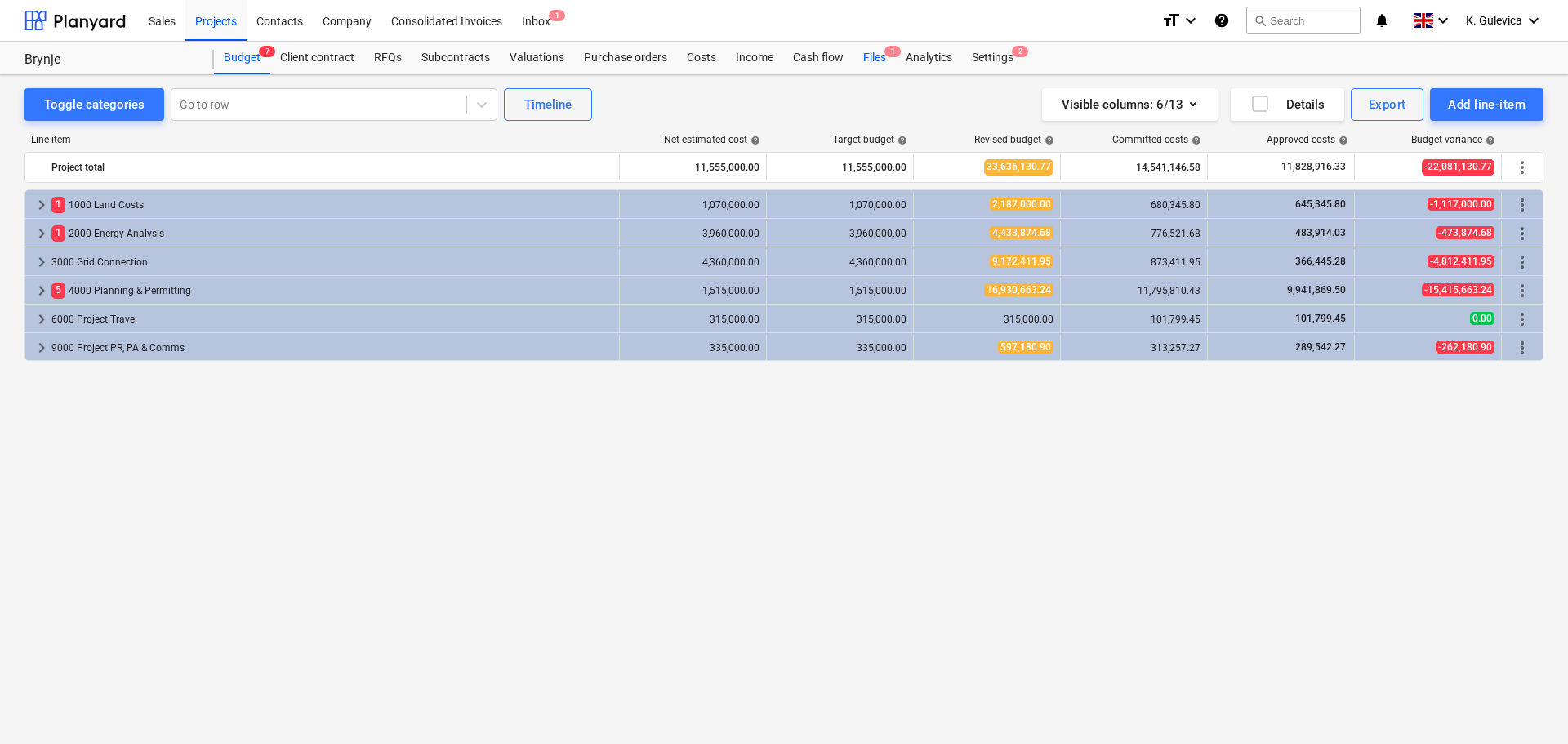
click at [876, 62] on div "Files 1" at bounding box center [875, 58] width 43 height 33
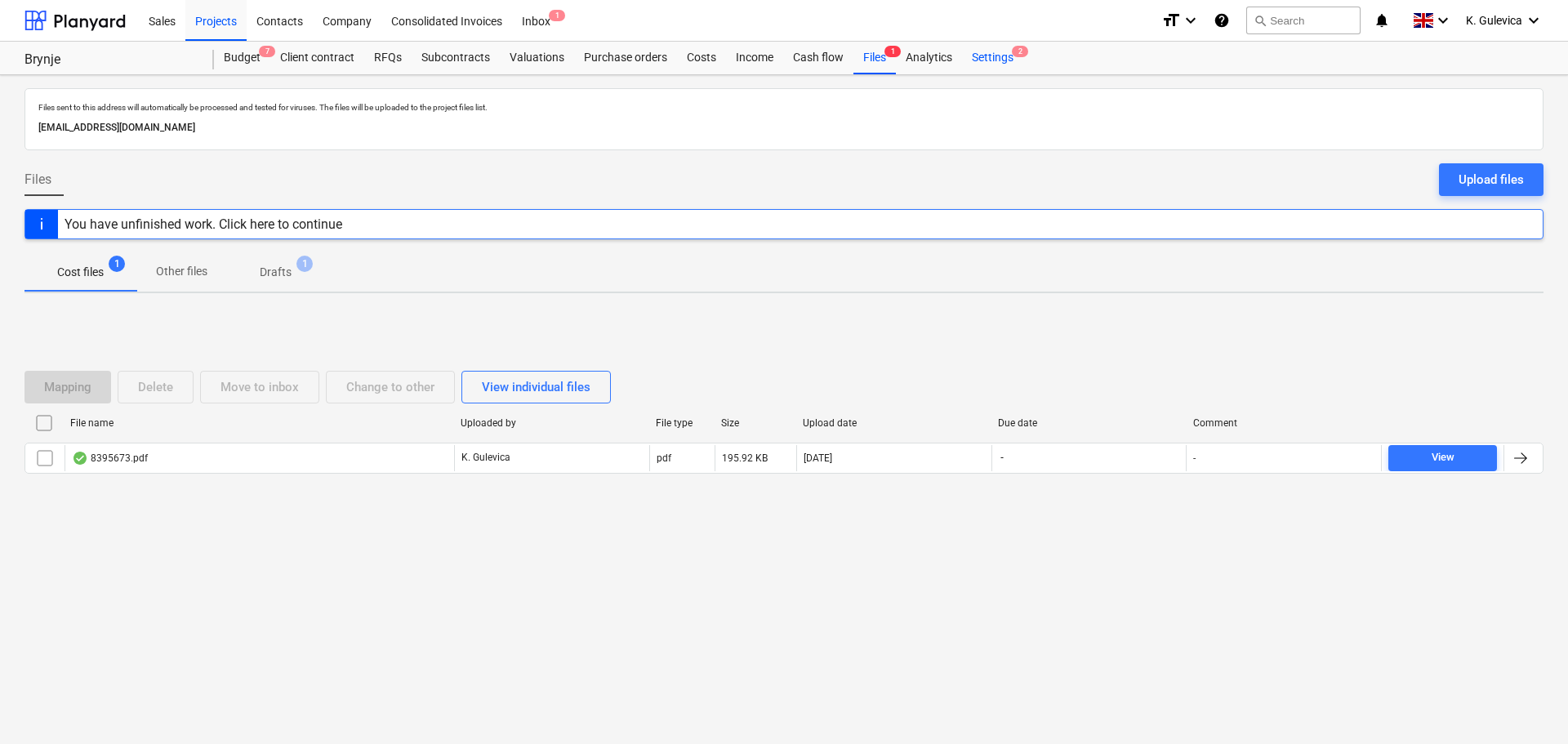
click at [994, 62] on div "Settings 2" at bounding box center [992, 58] width 62 height 33
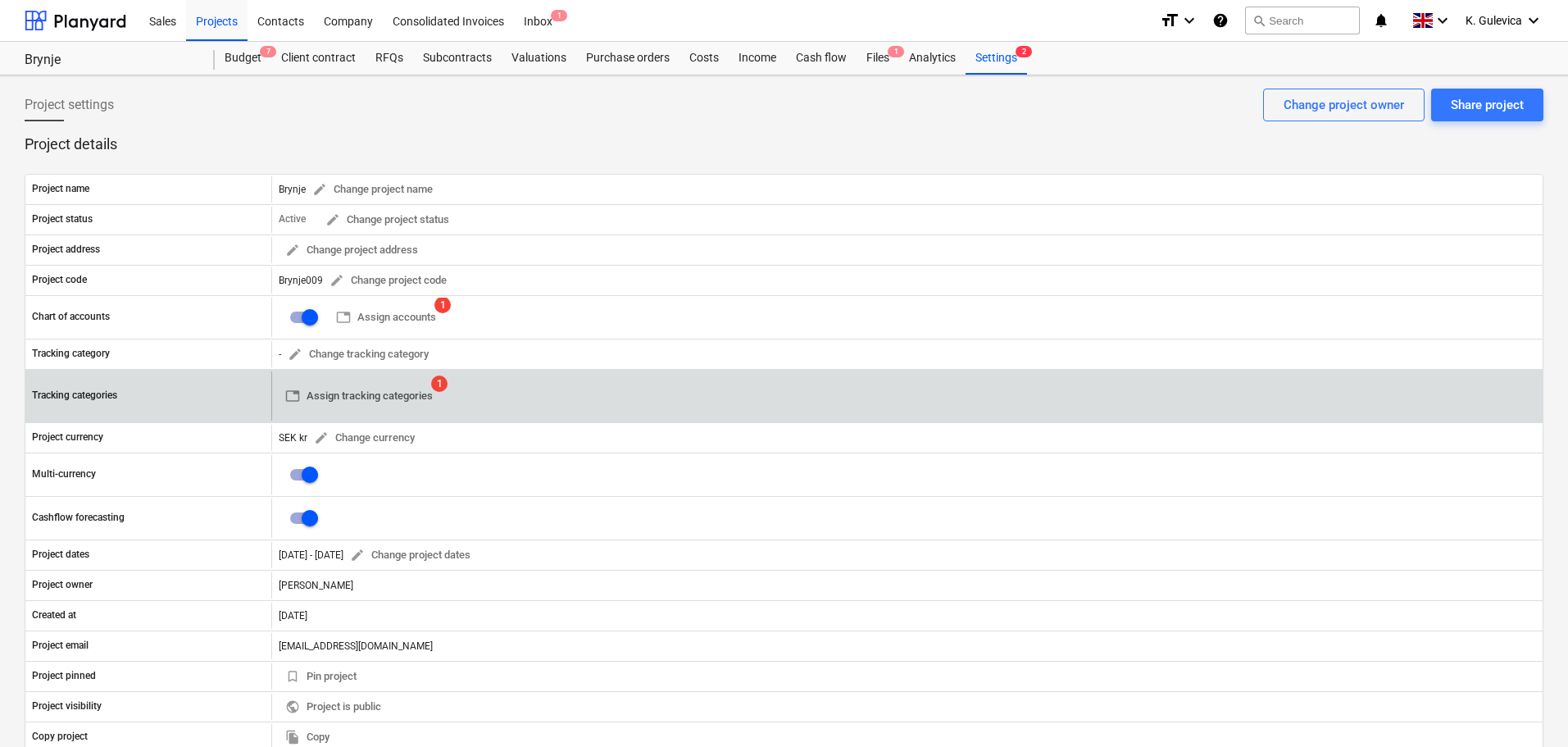
click at [338, 388] on span "table Assign tracking categories" at bounding box center [359, 396] width 147 height 19
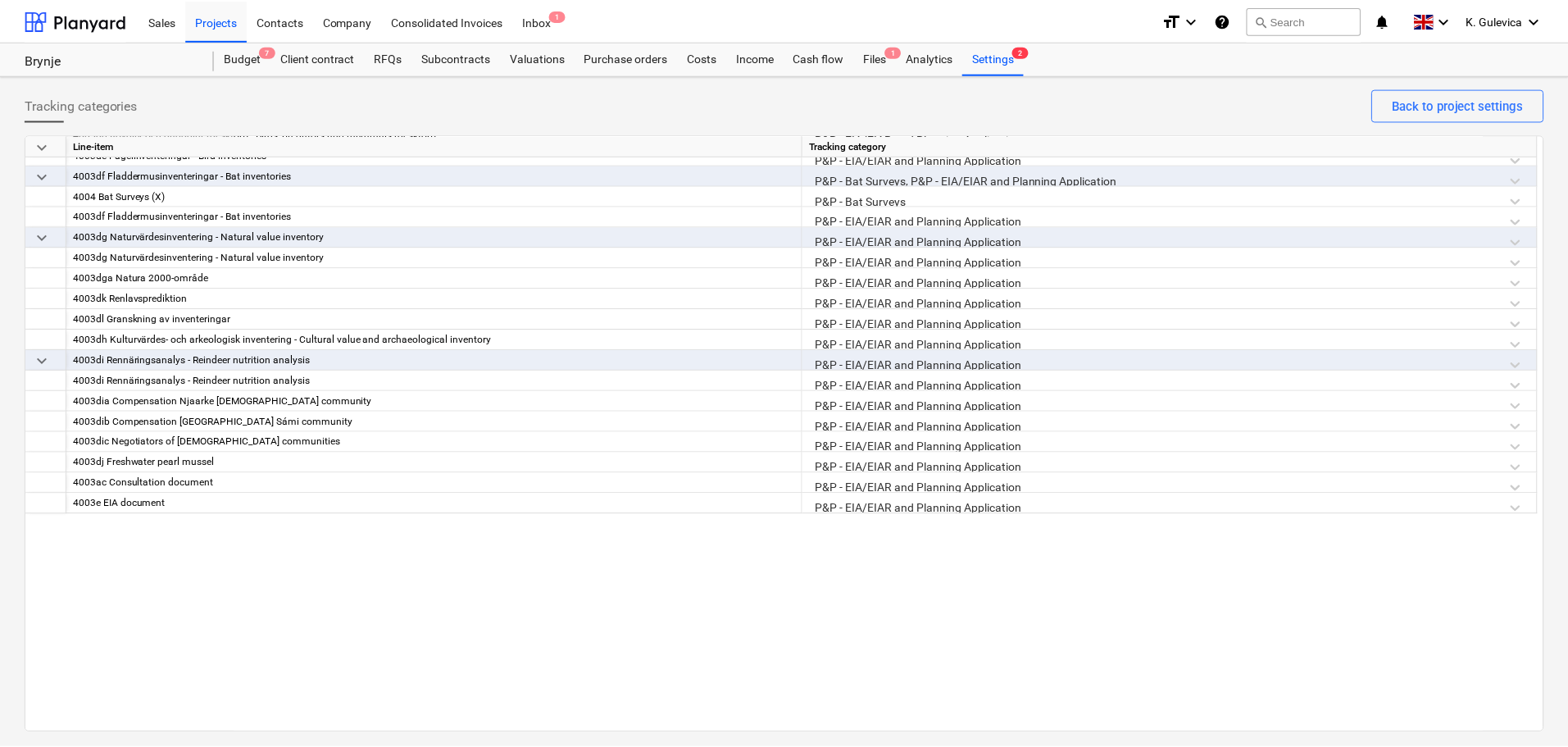
scroll to position [1065, 0]
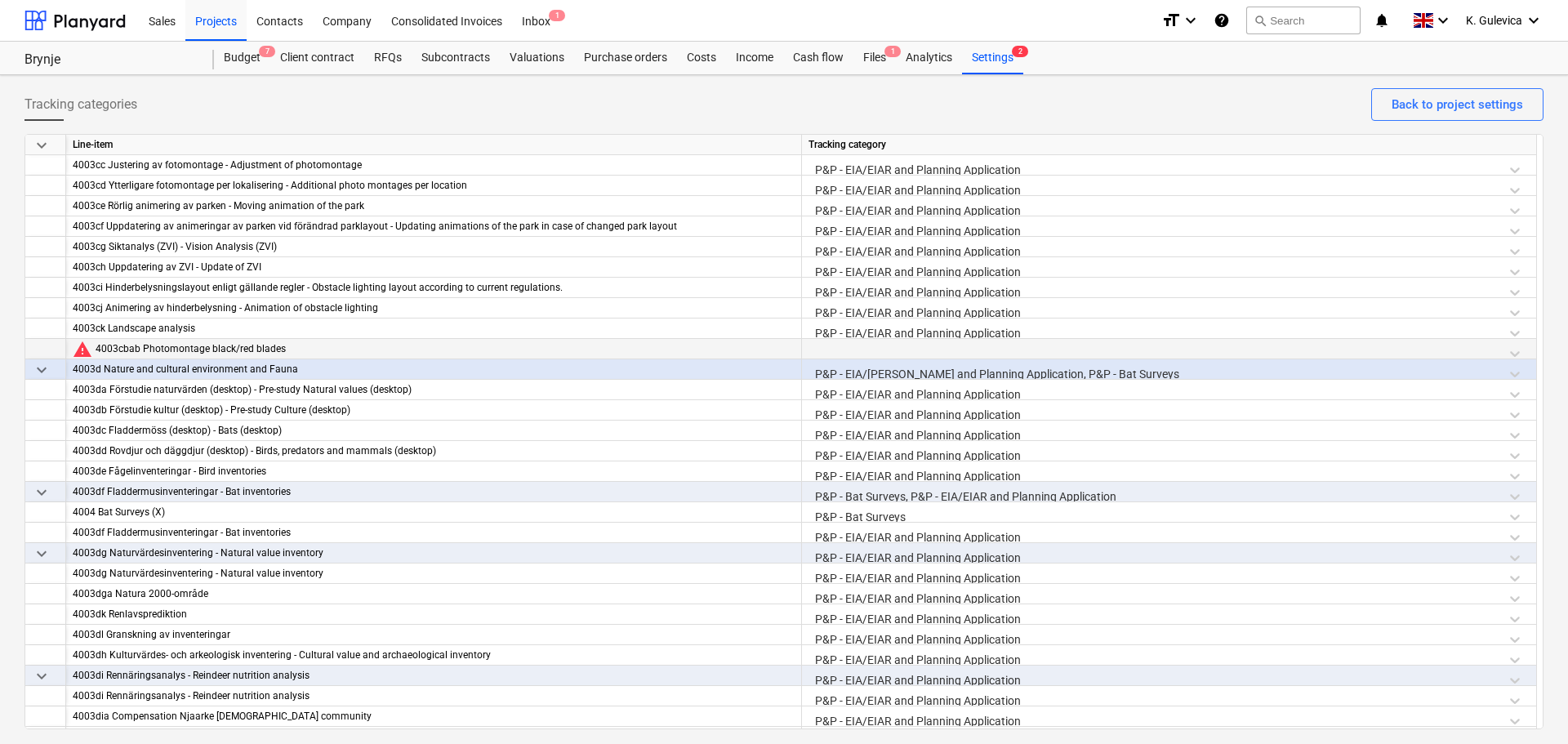
click at [848, 345] on div at bounding box center [1169, 353] width 721 height 29
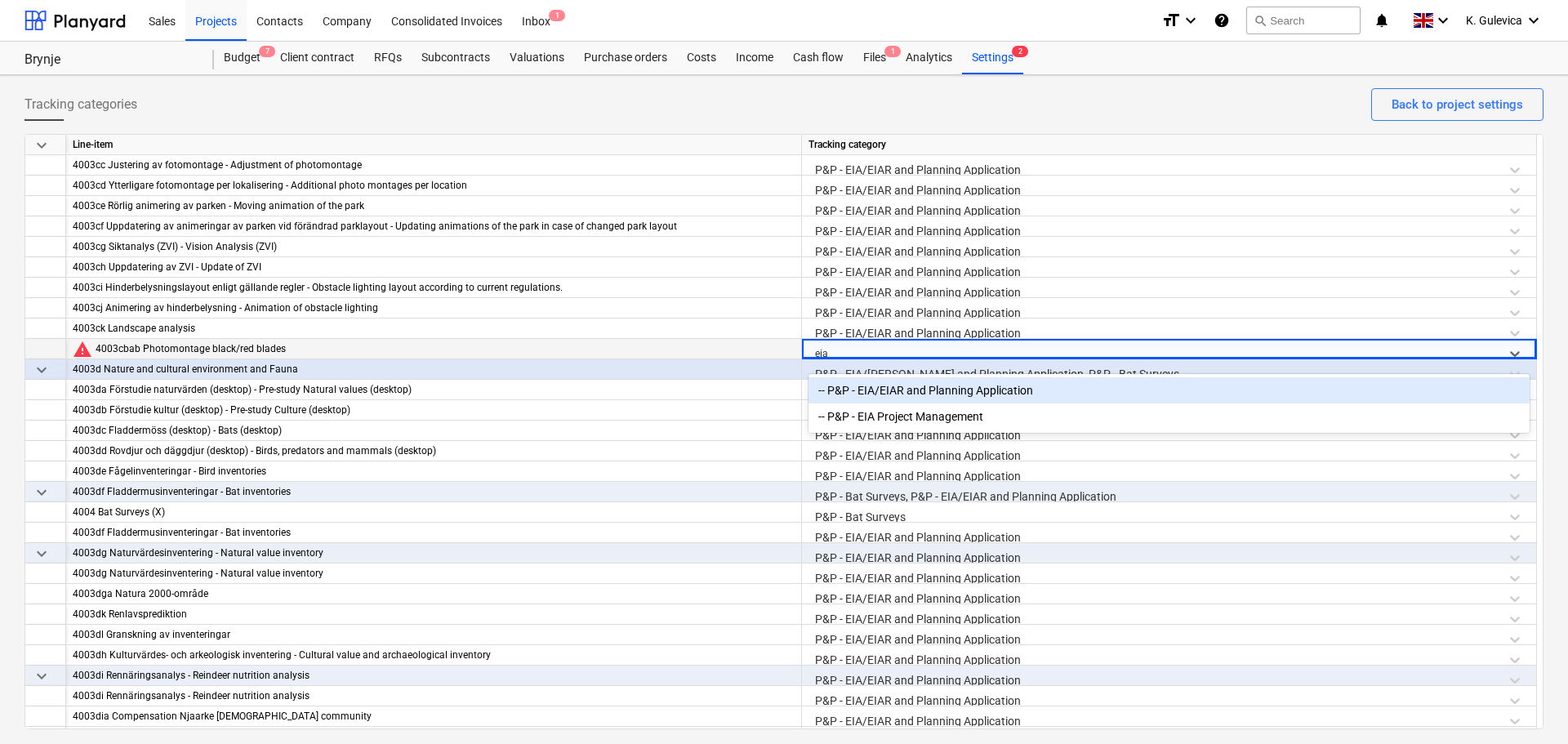
type input "eia/"
click at [932, 395] on div "-- P&P - EIA/EIAR and Planning Application" at bounding box center [1169, 390] width 721 height 26
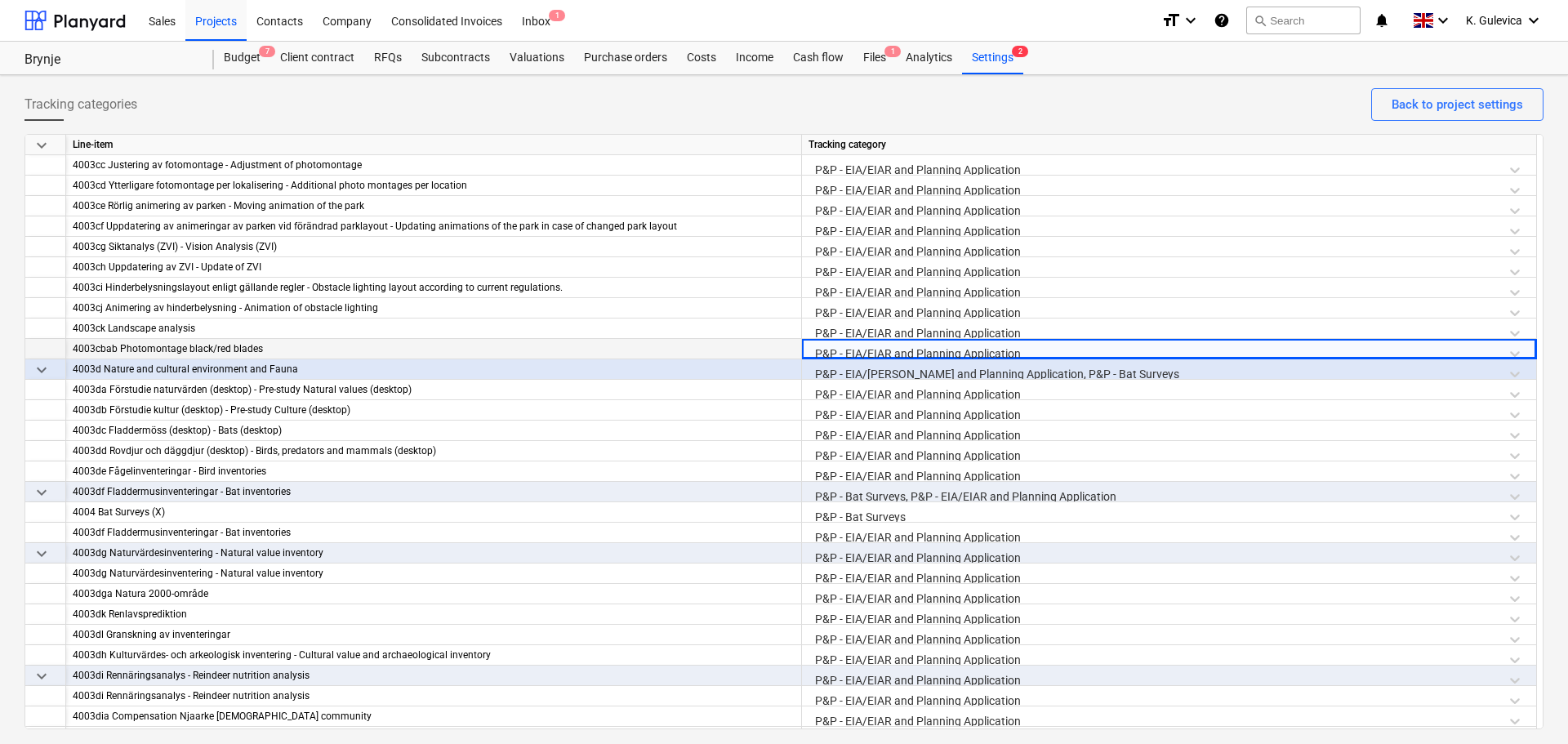
click at [973, 38] on div "Sales Projects Contacts Company Consolidated Invoices Inbox 1" at bounding box center [644, 20] width 1010 height 41
drag, startPoint x: 1002, startPoint y: 56, endPoint x: 982, endPoint y: 56, distance: 20.0
click at [1000, 56] on div "Settings 2" at bounding box center [992, 58] width 62 height 33
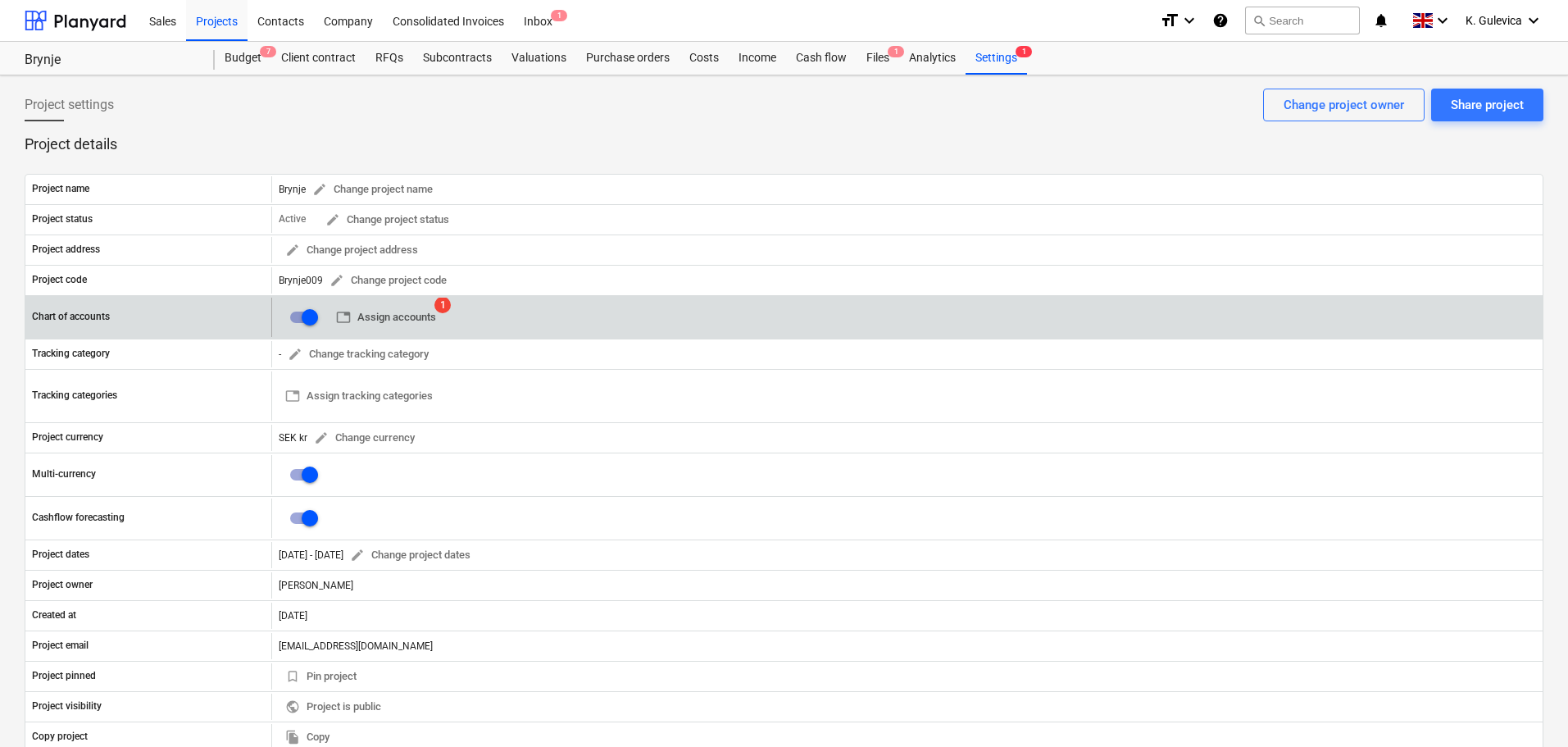
click at [360, 316] on span "table Assign accounts" at bounding box center [386, 318] width 100 height 19
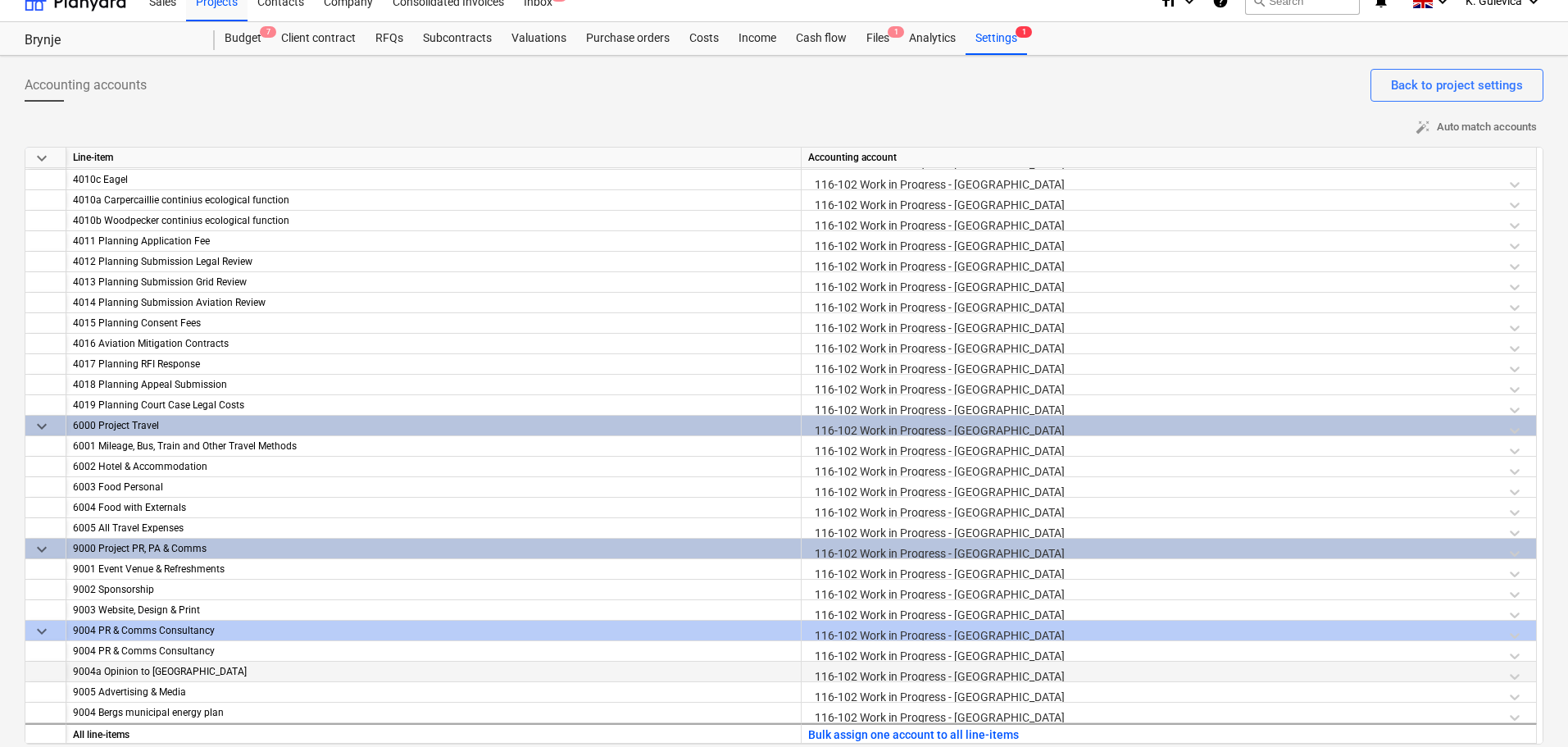
scroll to position [30, 0]
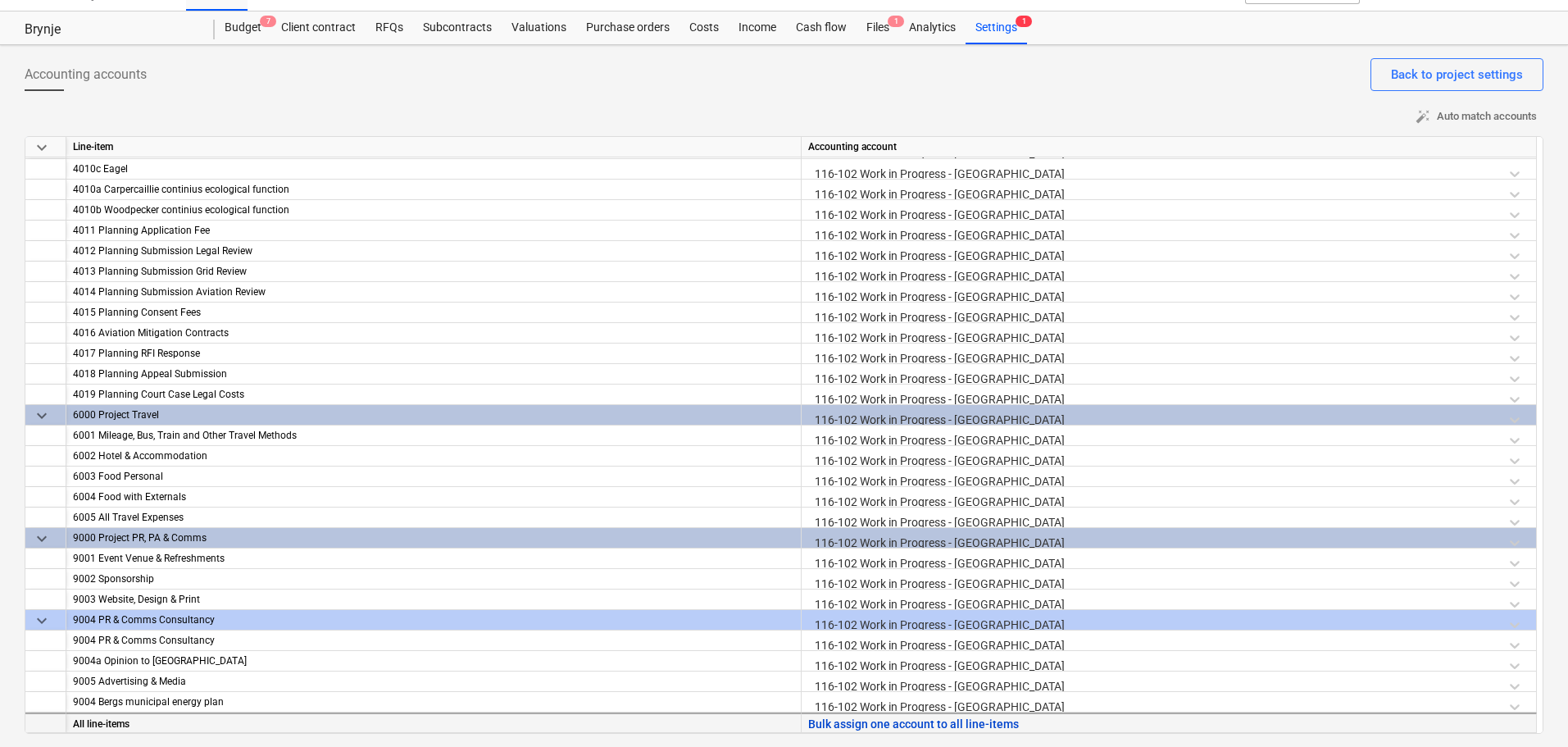
click at [984, 724] on button "Bulk assign one account to all line-items" at bounding box center [913, 724] width 211 height 21
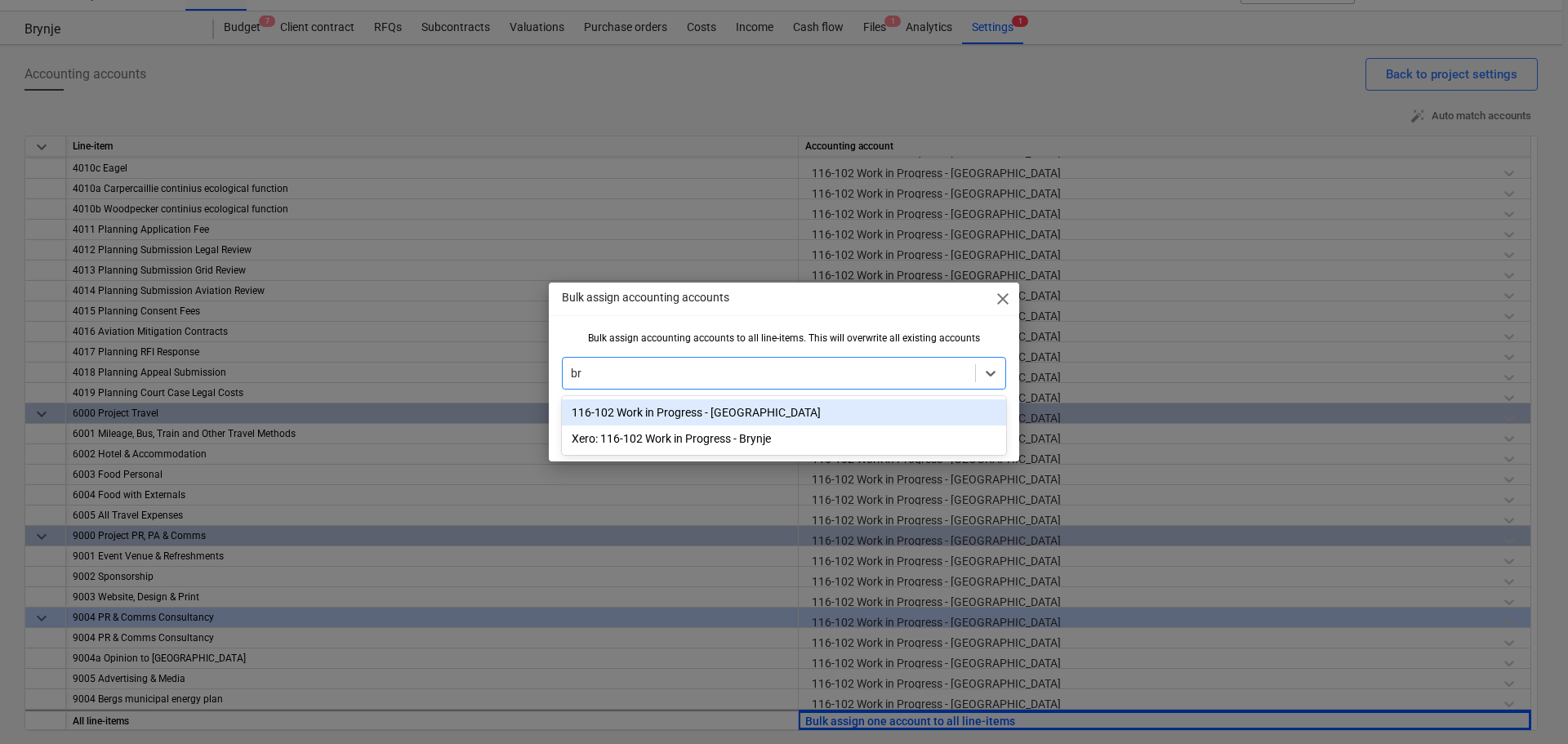
type input "bry"
click at [686, 420] on div "116-102 Work in Progress - [GEOGRAPHIC_DATA]" at bounding box center [784, 412] width 444 height 26
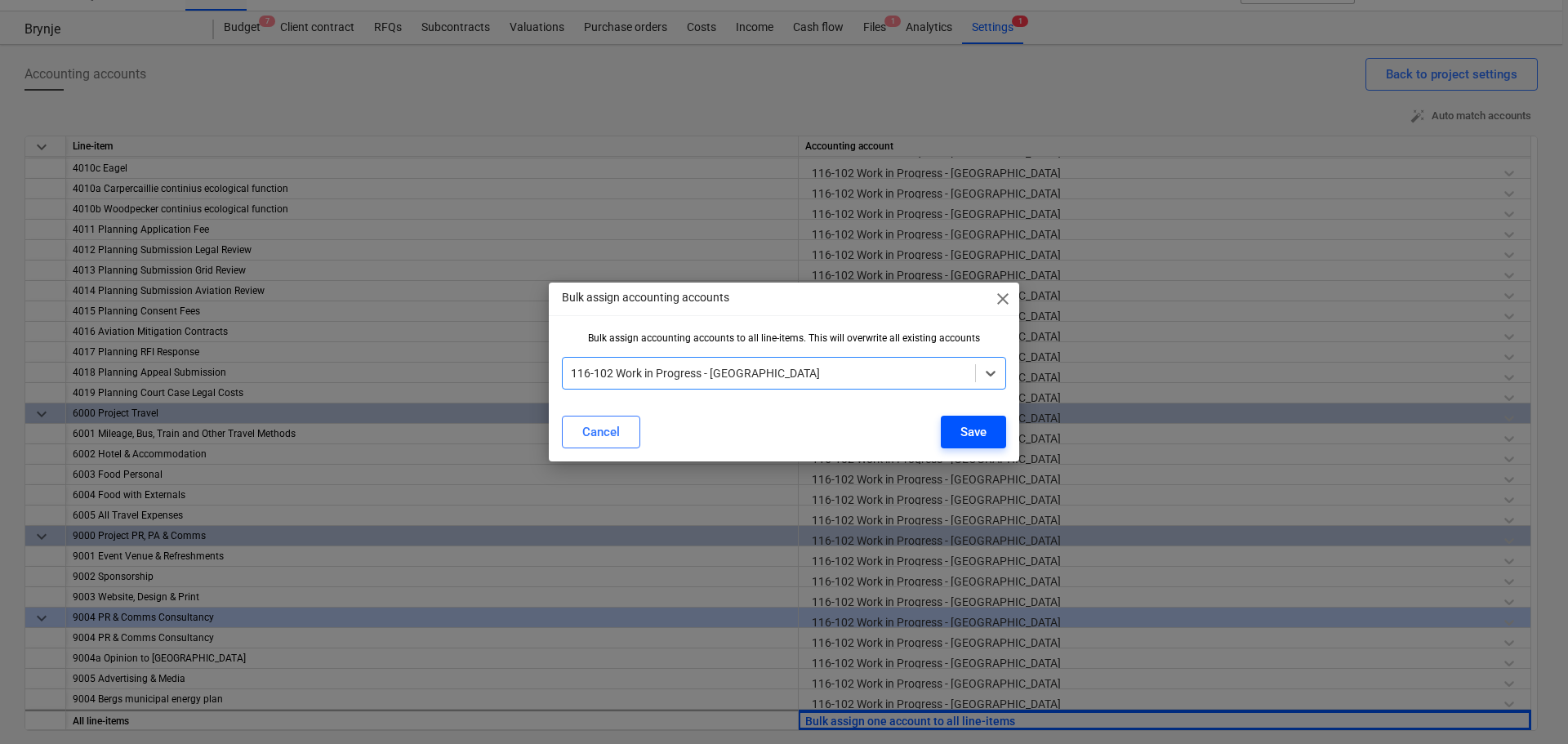
click at [980, 435] on div "Save" at bounding box center [973, 431] width 26 height 21
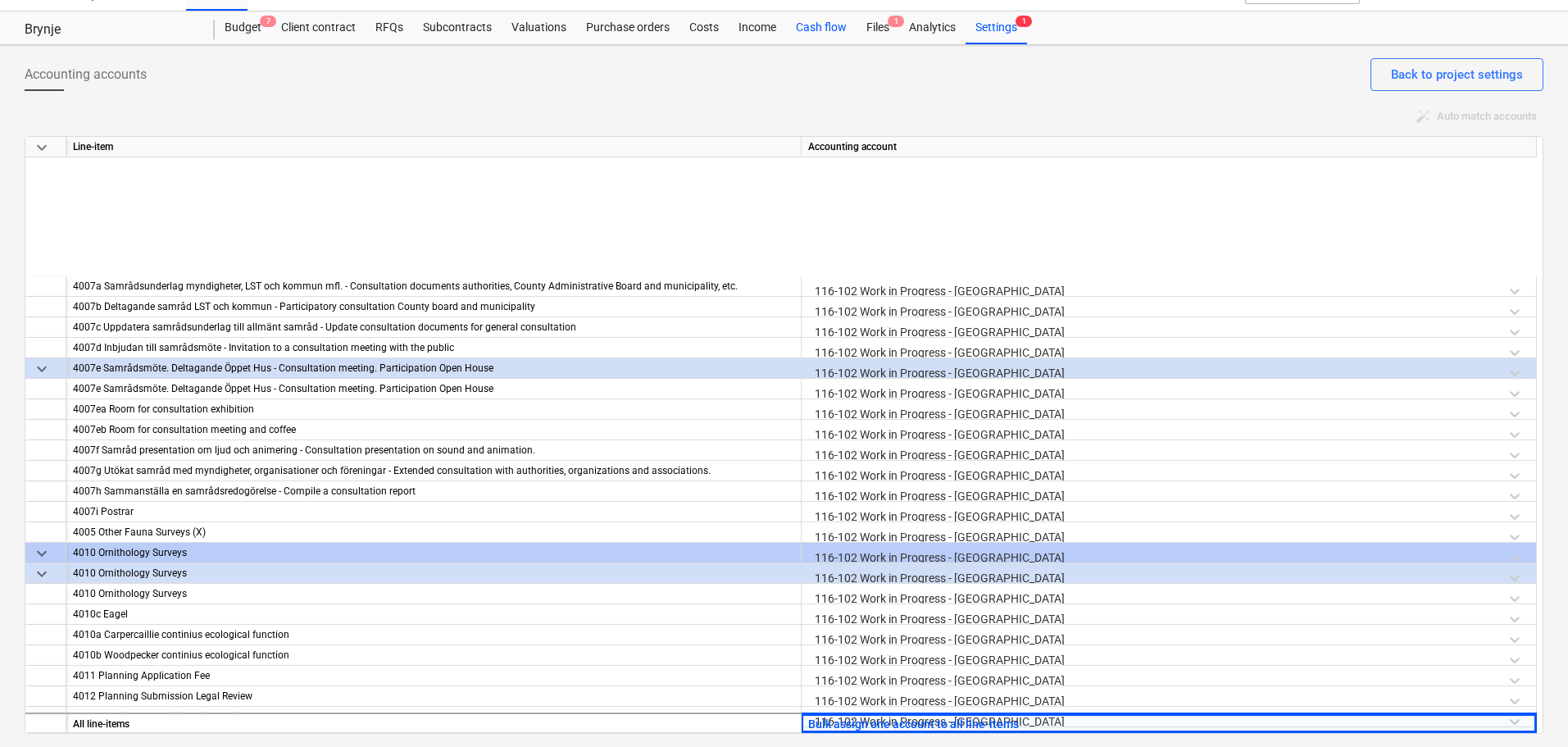
scroll to position [2356, 0]
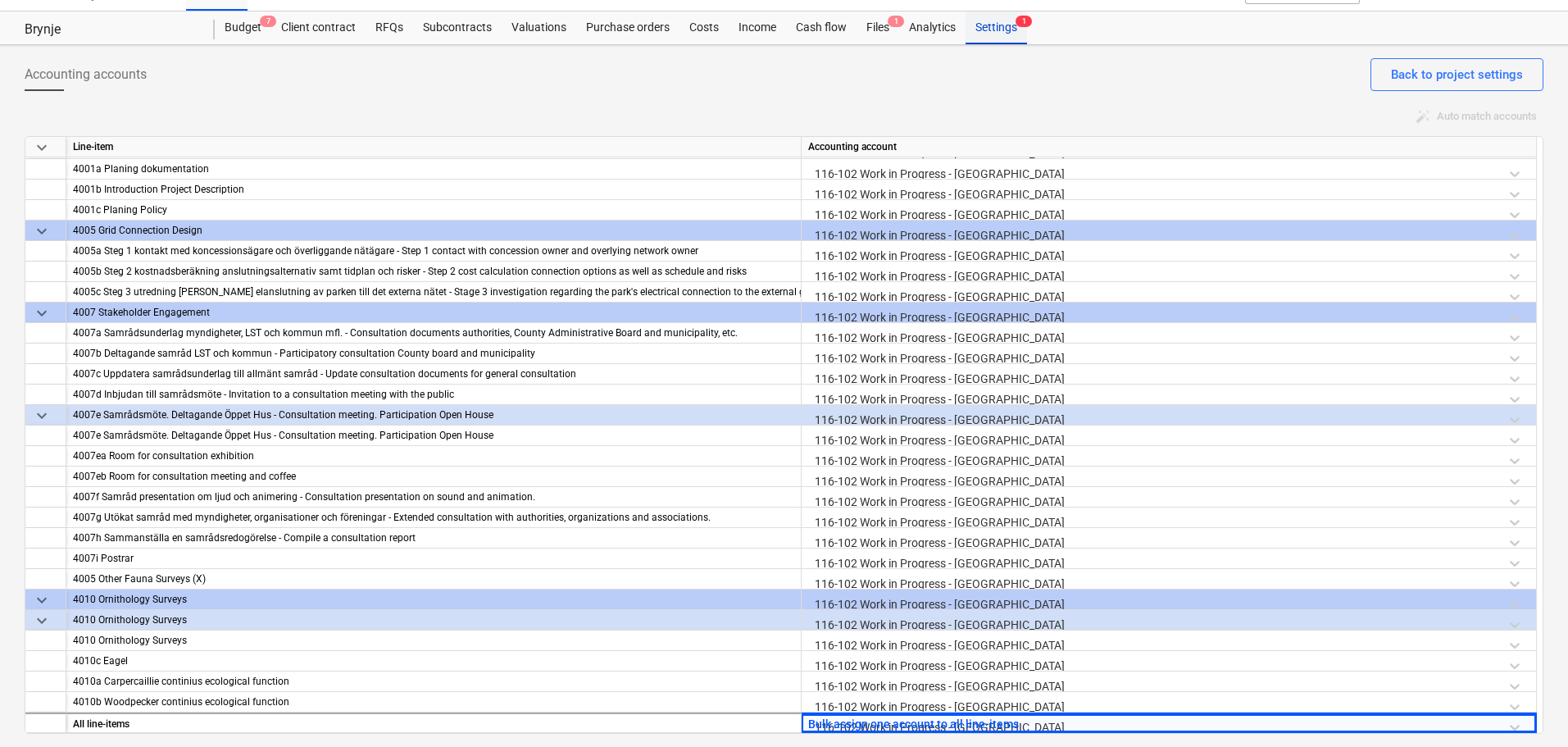
click at [982, 23] on div "Settings 1" at bounding box center [996, 28] width 62 height 33
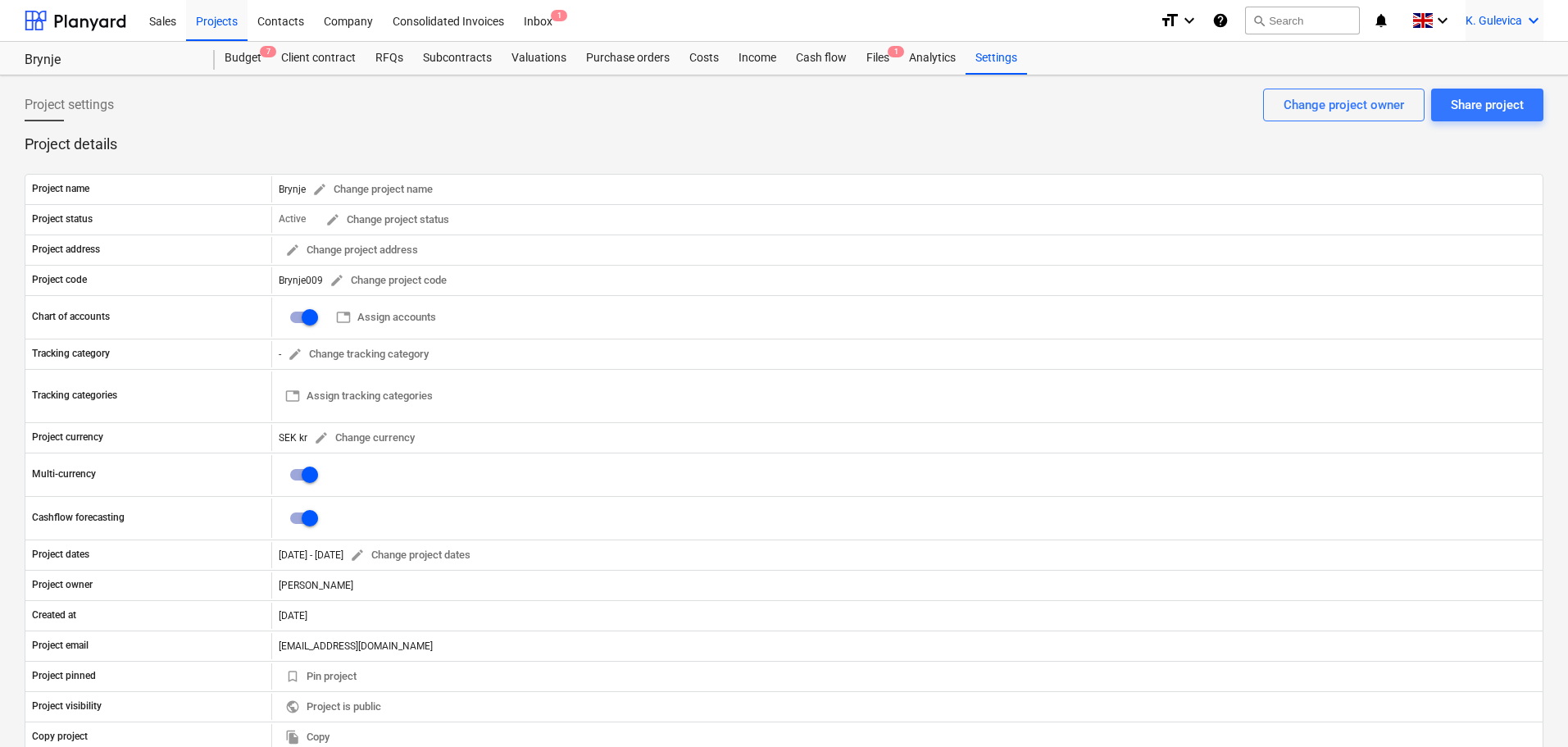
click at [1481, 21] on span "K. Gulevica" at bounding box center [1493, 20] width 56 height 13
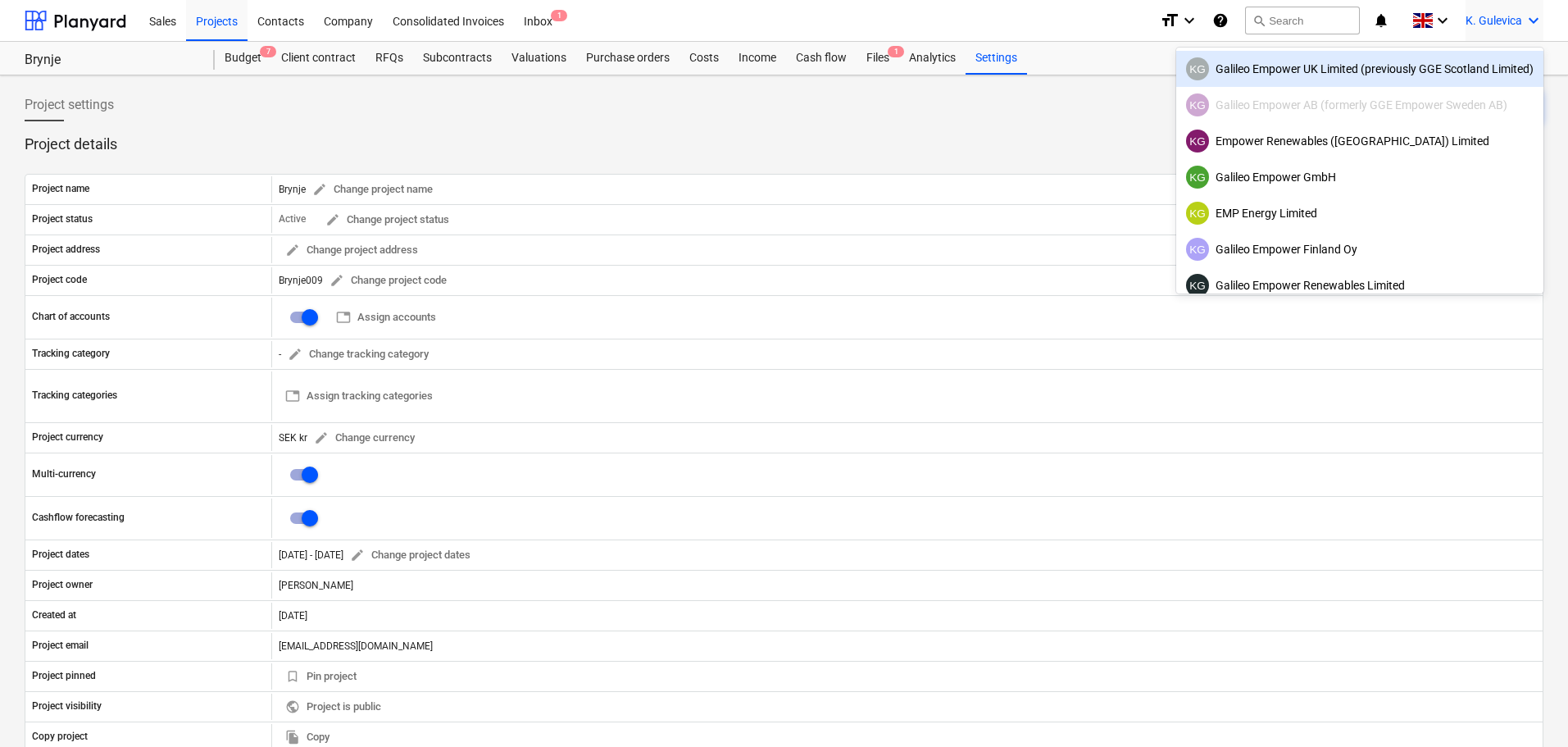
click at [1292, 76] on div "KG Galileo Empower UK Limited (previously GGE Scotland Limited)" at bounding box center [1360, 68] width 347 height 23
